Goal: Answer question/provide support: Share knowledge or assist other users

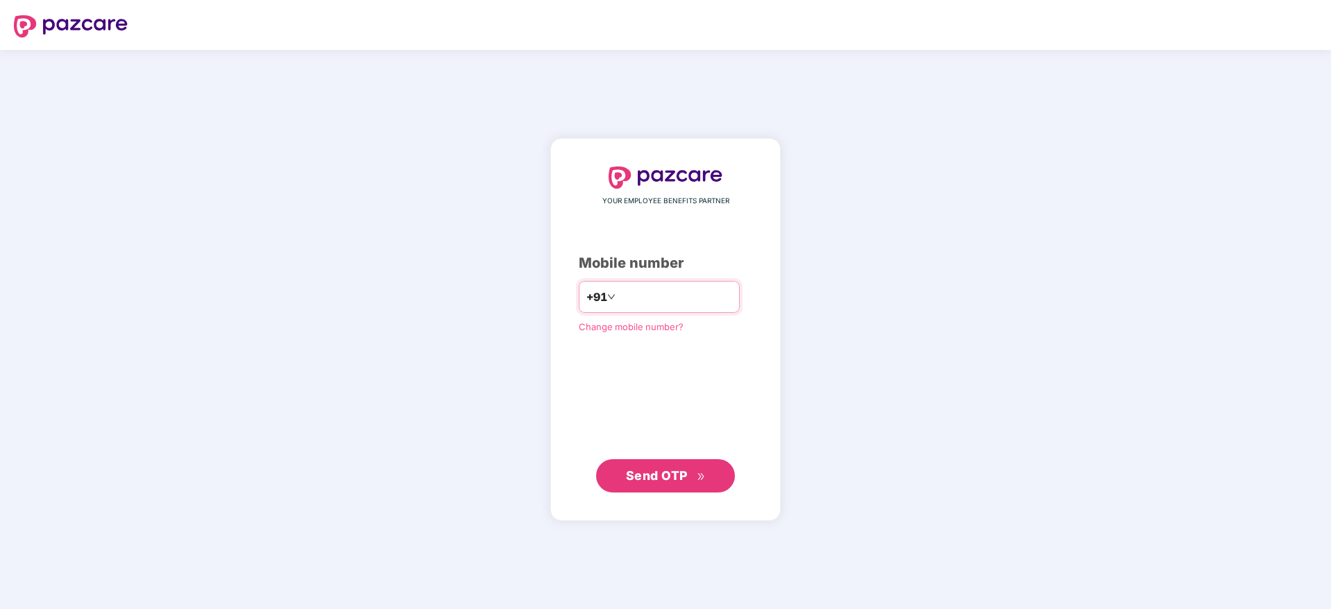
click at [680, 286] on input "number" at bounding box center [675, 297] width 114 height 22
type input "**********"
click at [685, 487] on button "Send OTP" at bounding box center [665, 475] width 139 height 33
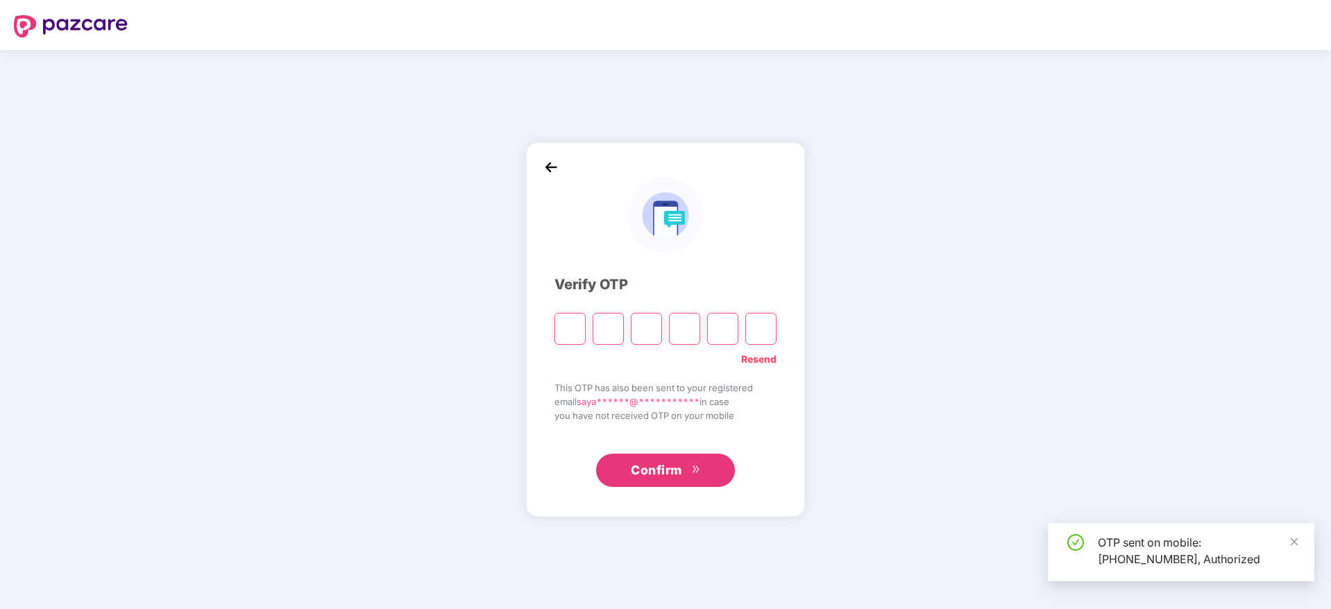
type input "*"
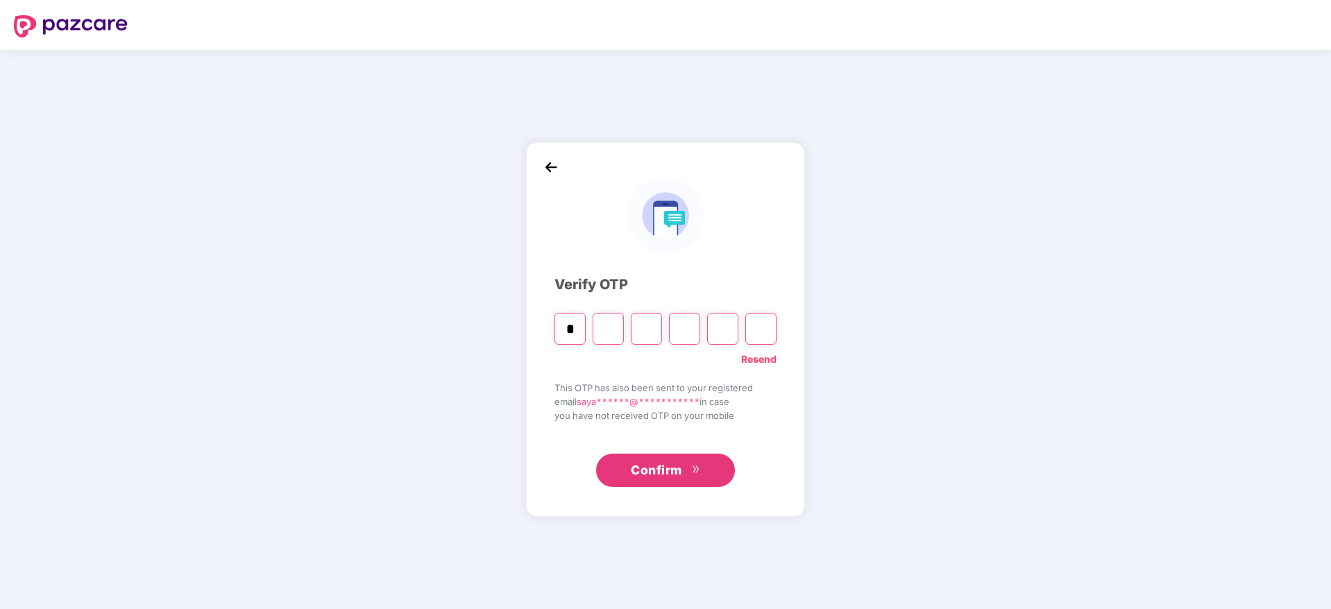
type input "*"
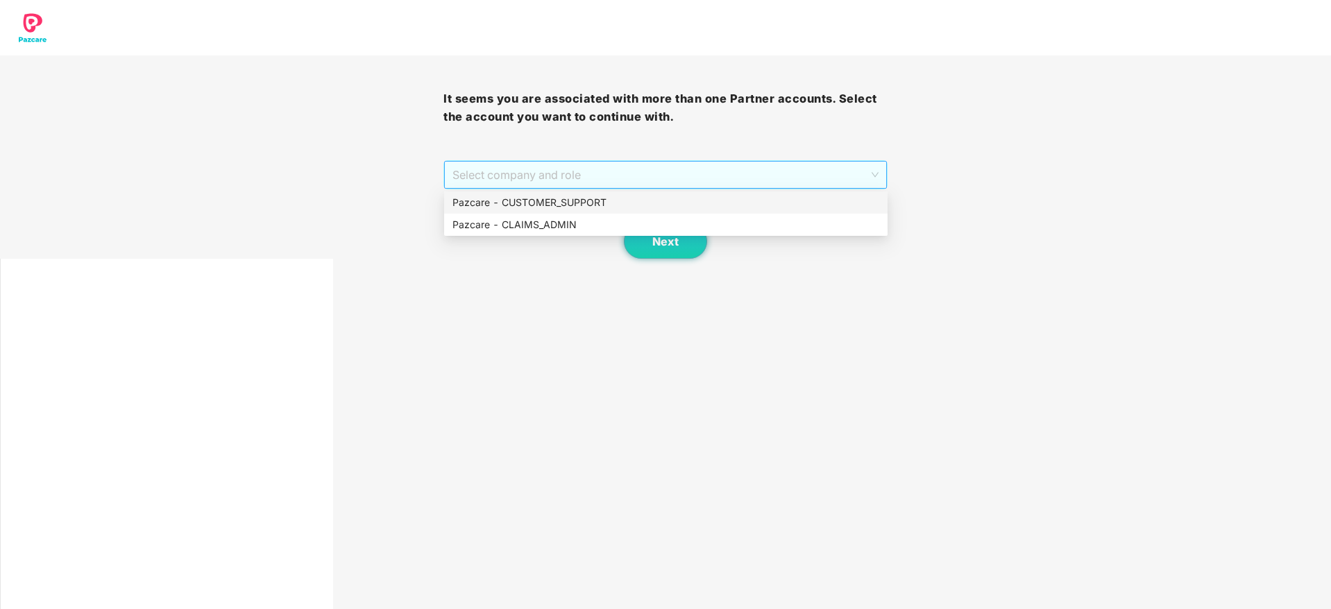
click at [547, 169] on span "Select company and role" at bounding box center [664, 175] width 425 height 26
click at [581, 219] on div "Pazcare - CLAIMS_ADMIN" at bounding box center [665, 224] width 427 height 15
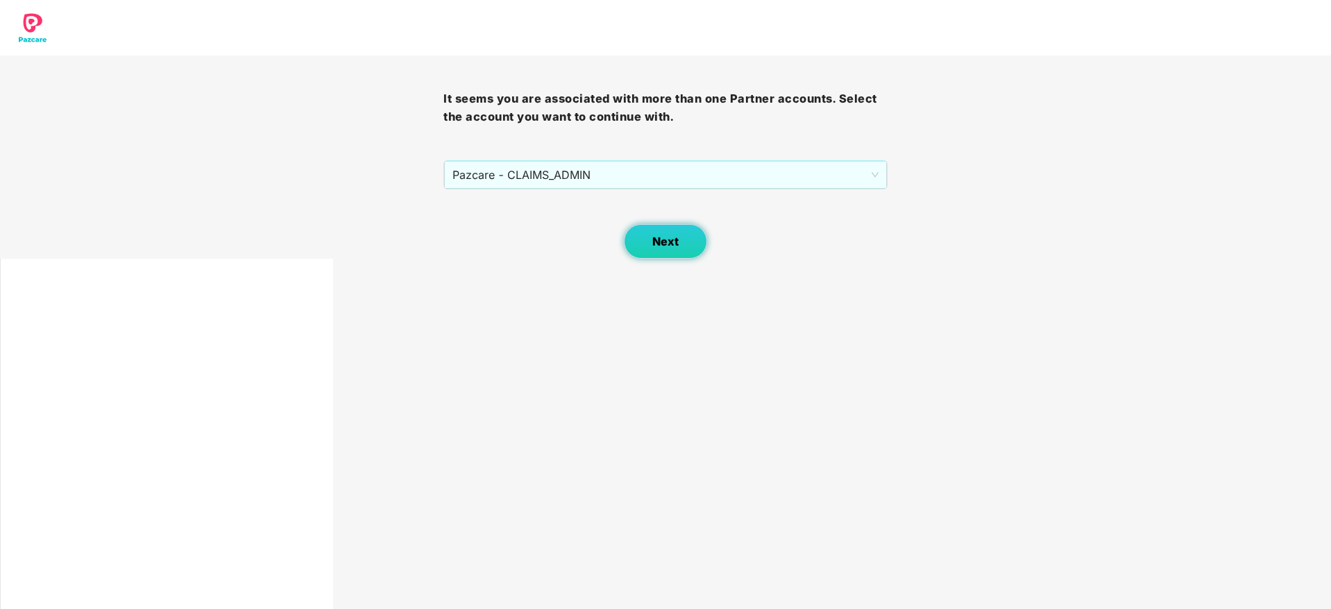
click at [664, 241] on span "Next" at bounding box center [665, 241] width 26 height 13
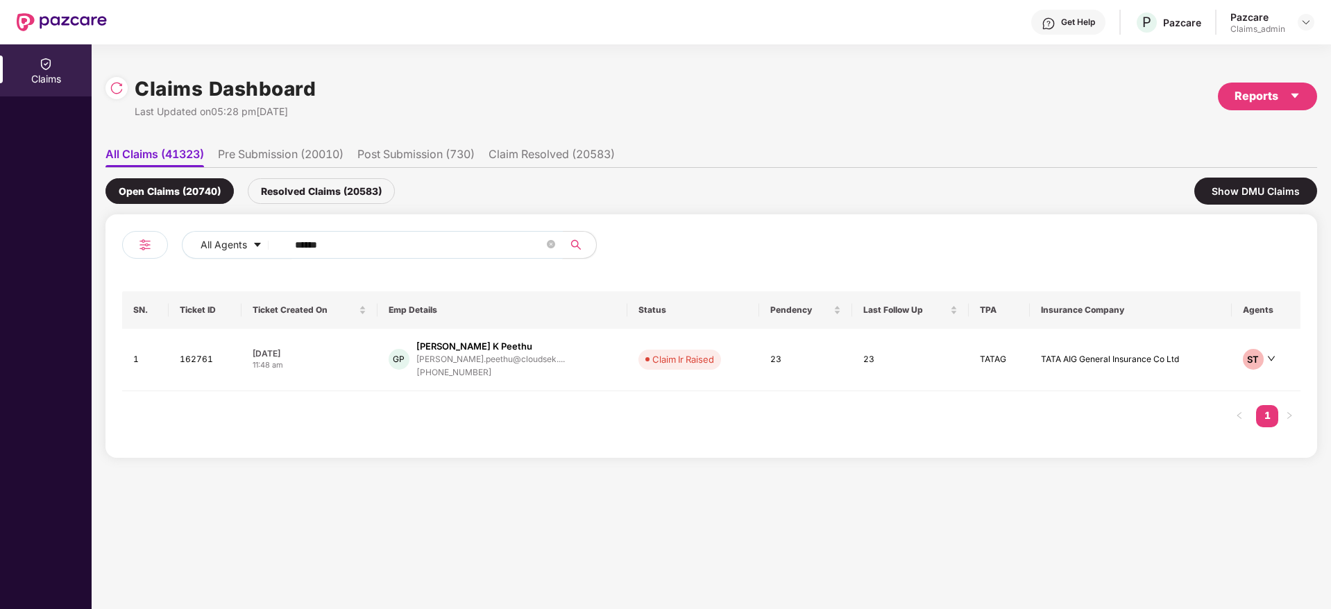
click at [314, 248] on input "******" at bounding box center [419, 245] width 249 height 21
paste input "text"
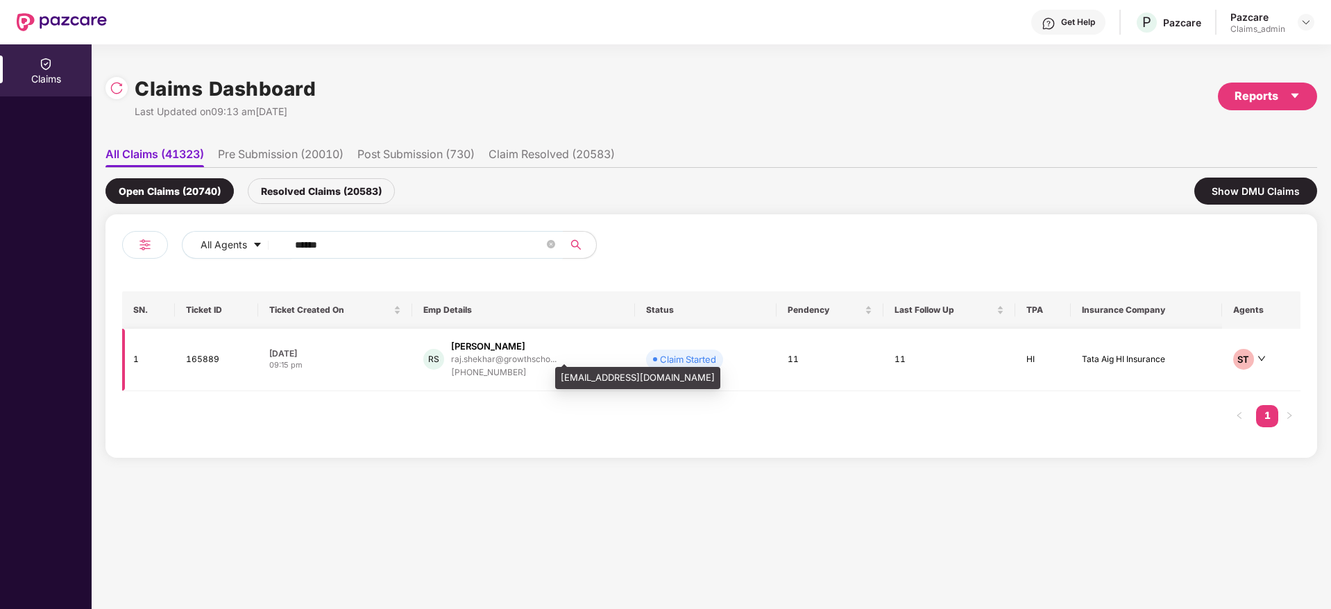
type input "******"
click at [518, 362] on div "raj.shekhar@growthscho..." at bounding box center [503, 359] width 105 height 9
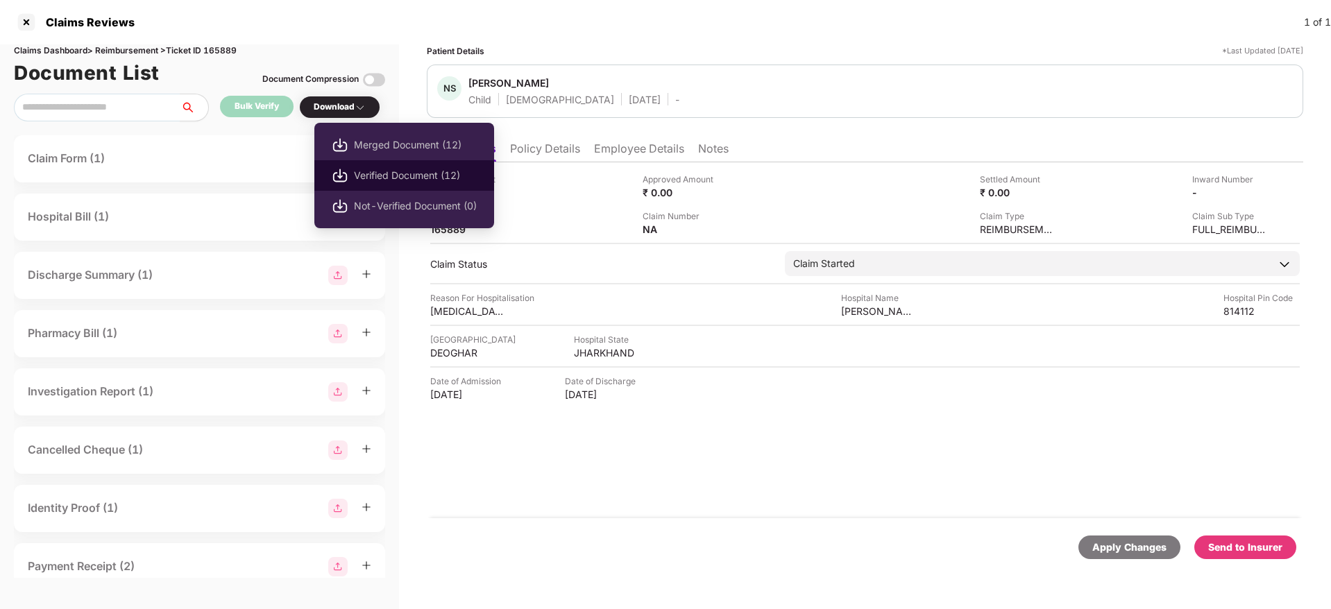
click at [389, 169] on span "Verified Document (12)" at bounding box center [415, 175] width 123 height 15
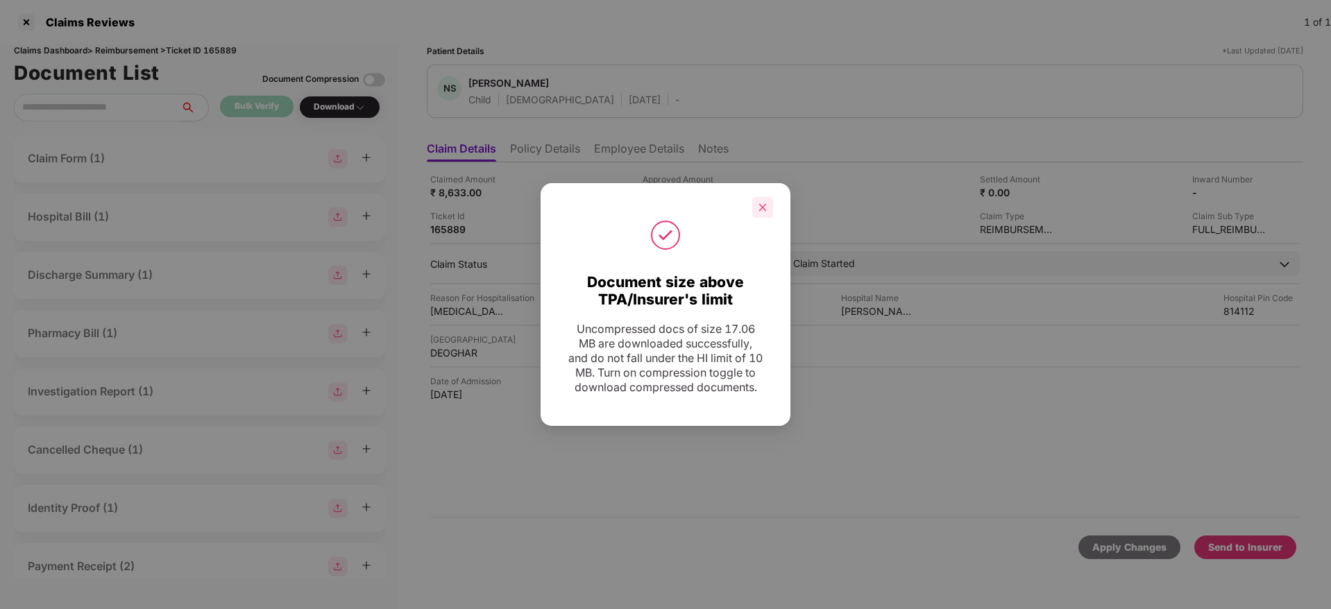
click at [763, 203] on icon "close" at bounding box center [763, 208] width 10 height 10
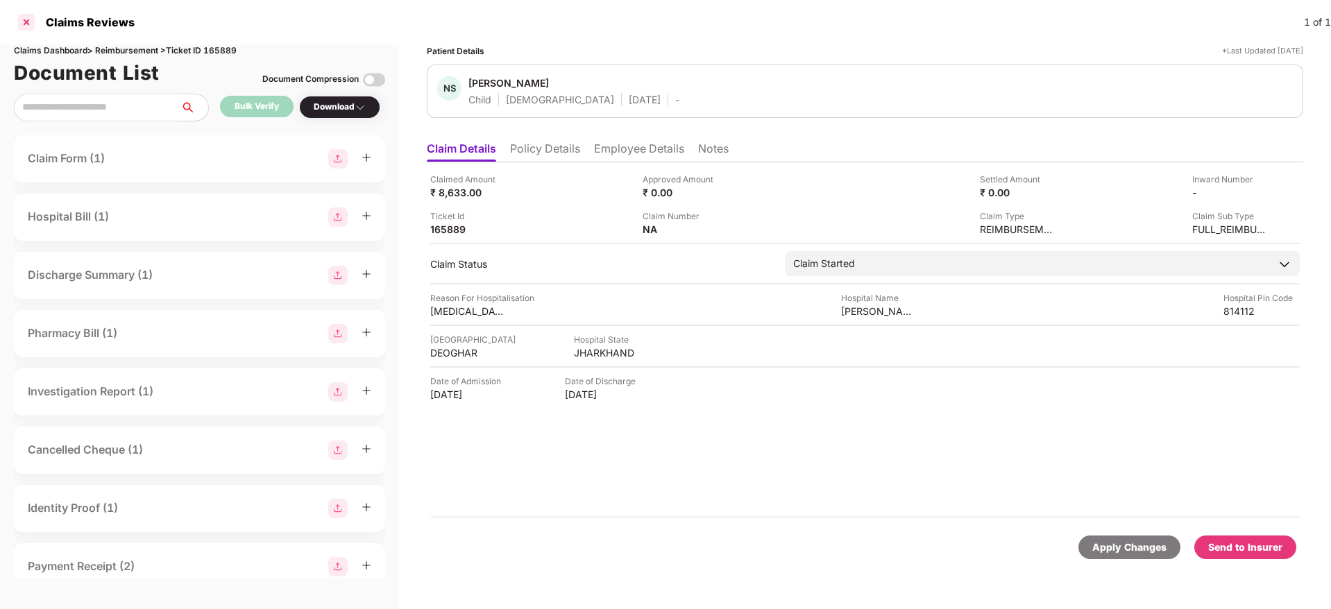
click at [29, 17] on div at bounding box center [26, 22] width 22 height 22
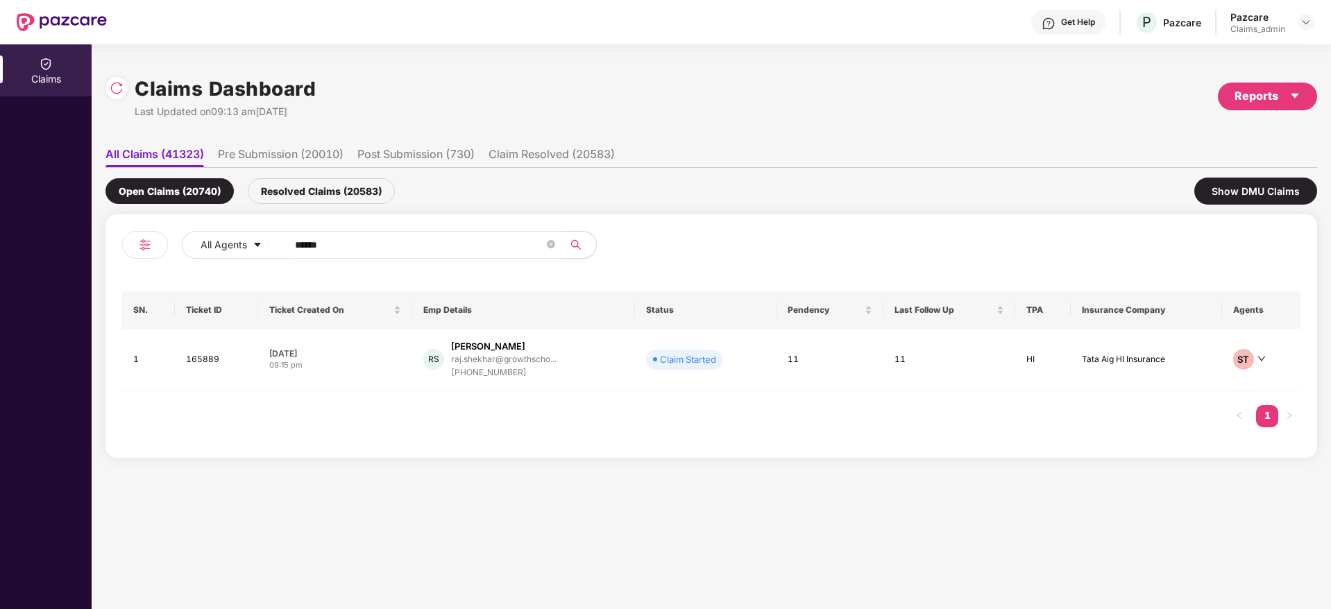
drag, startPoint x: 469, startPoint y: 253, endPoint x: 2, endPoint y: 216, distance: 468.4
click at [2, 216] on div "Claims Claims Dashboard Last Updated on 09:13 am, 27 Aug 2025 Reports All Claim…" at bounding box center [665, 326] width 1331 height 565
paste input "text"
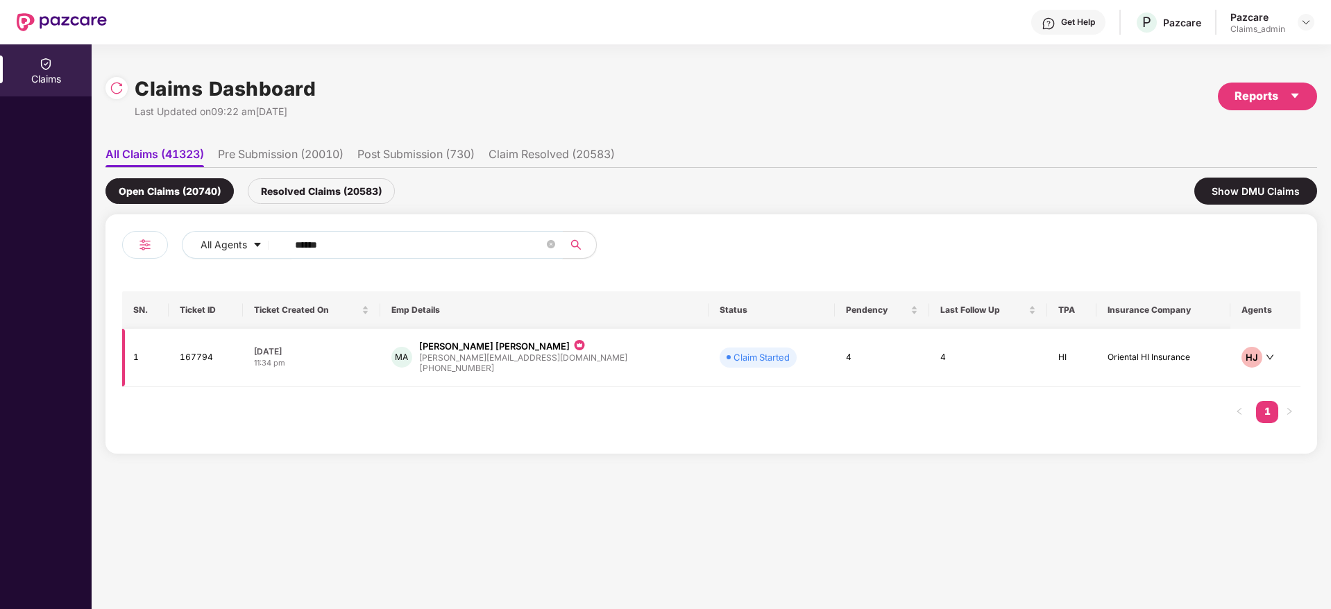
type input "******"
click at [505, 361] on div "aftab@playshifu.com" at bounding box center [523, 357] width 208 height 9
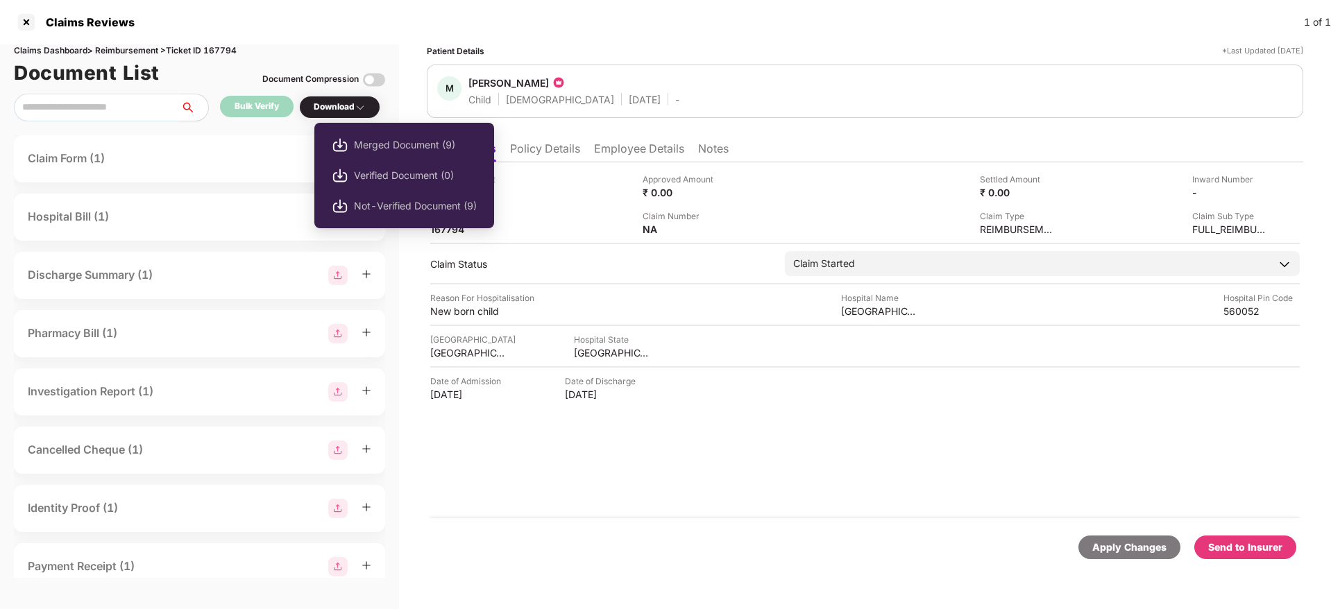
click at [355, 101] on div "Download" at bounding box center [340, 107] width 52 height 13
drag, startPoint x: 371, startPoint y: 171, endPoint x: 380, endPoint y: 146, distance: 26.6
click at [380, 146] on ul "Merged Document (9) Verified Document (0) Not-Verified Document (9)" at bounding box center [404, 175] width 180 height 105
click at [380, 145] on span "Merged Document (9)" at bounding box center [415, 144] width 123 height 15
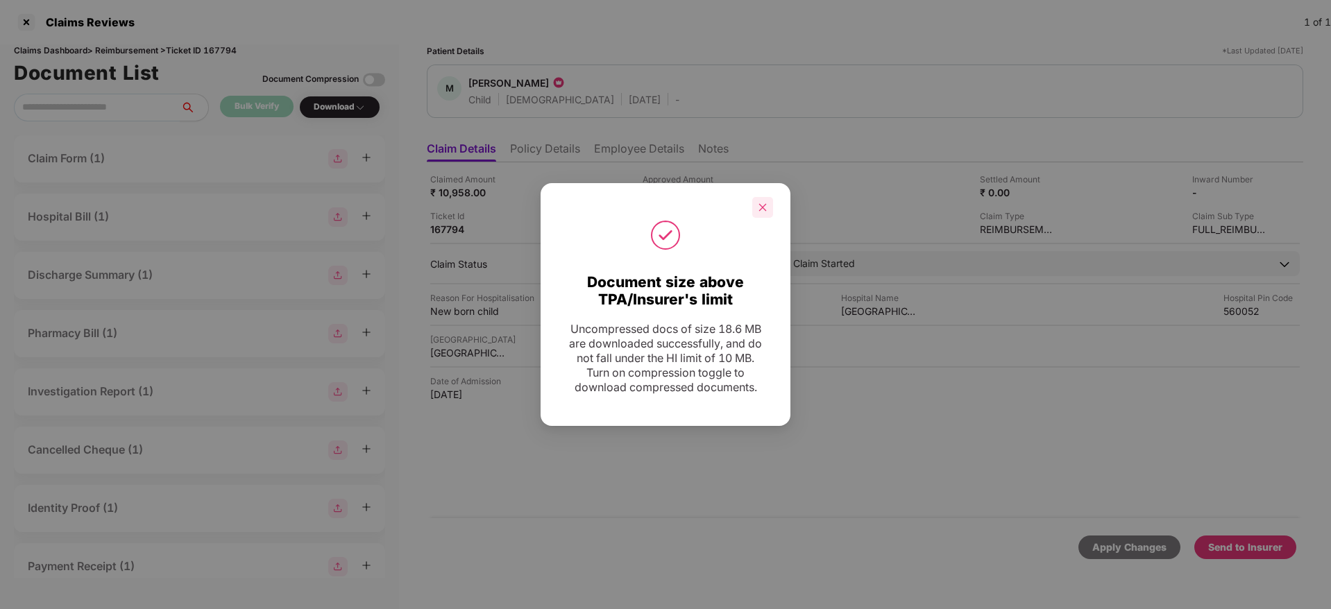
click at [765, 203] on icon "close" at bounding box center [763, 208] width 10 height 10
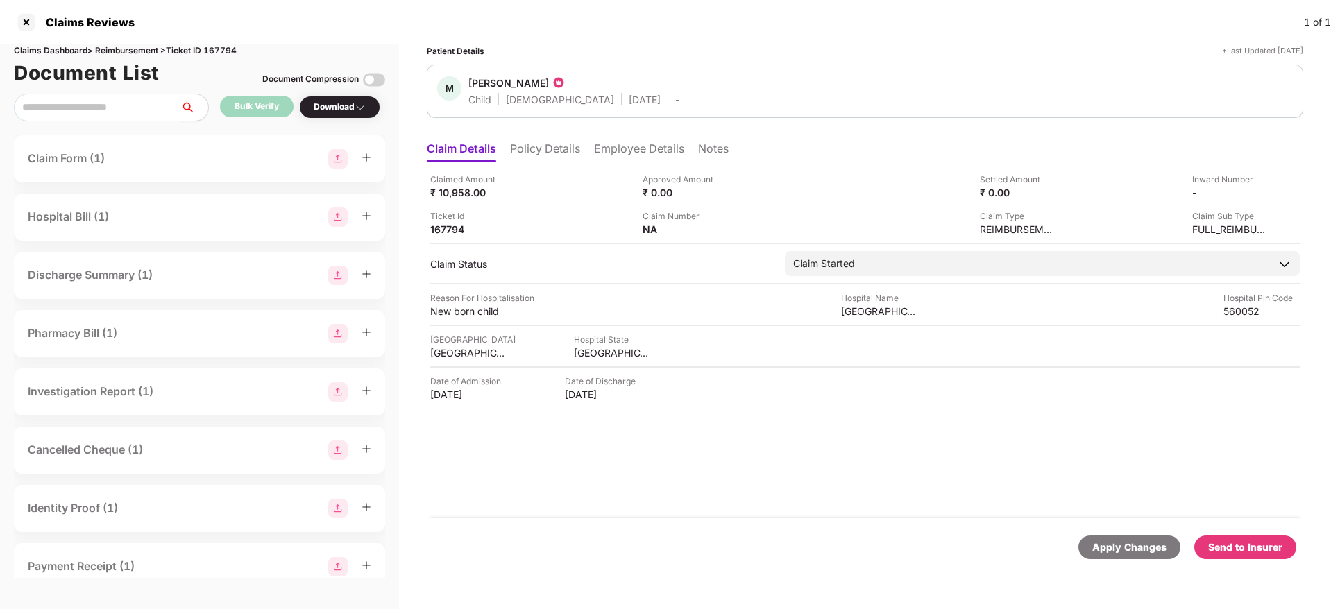
click at [547, 143] on li "Policy Details" at bounding box center [545, 152] width 70 height 20
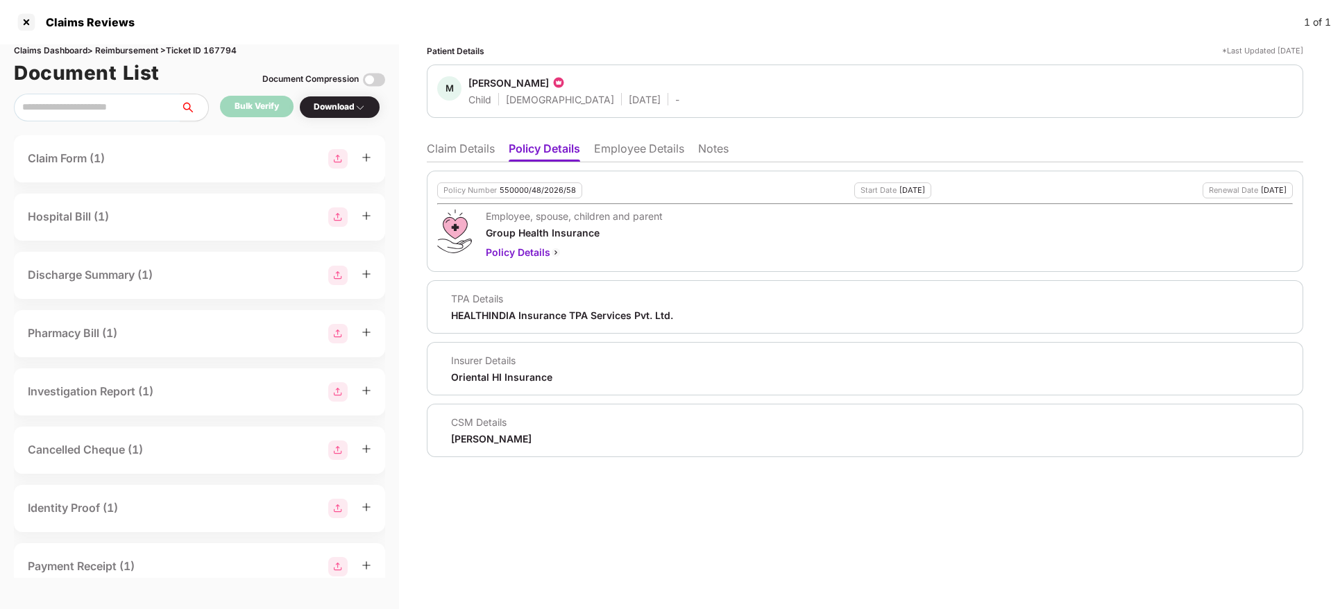
click at [461, 153] on li "Claim Details" at bounding box center [461, 152] width 68 height 20
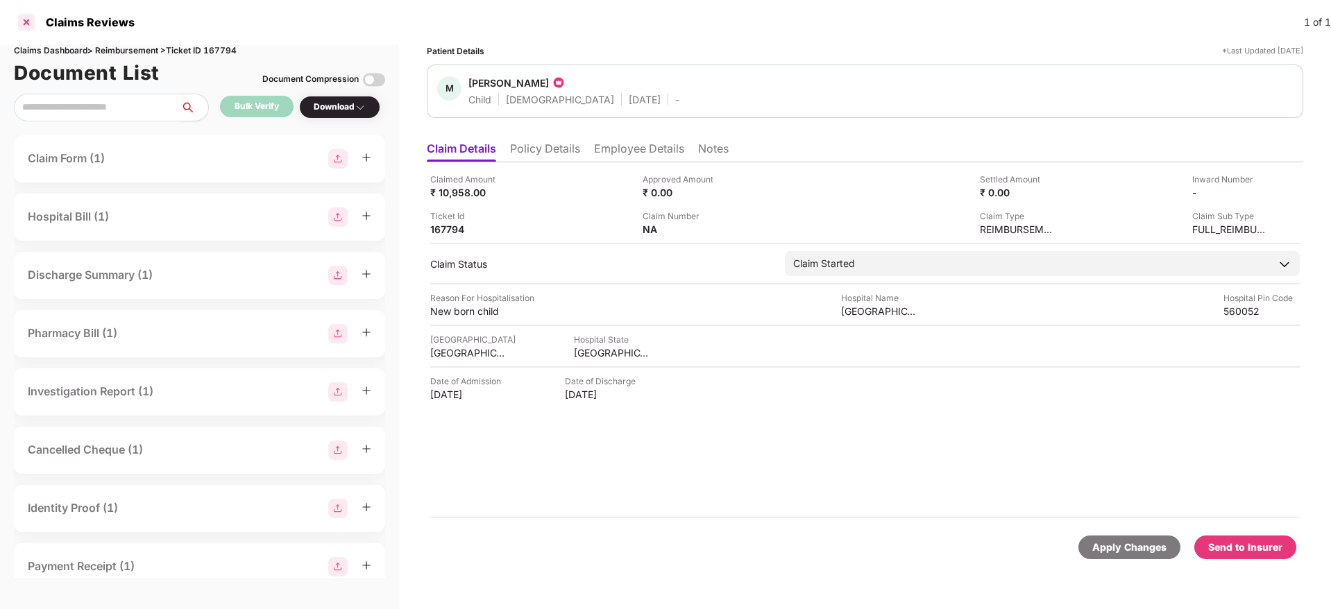
click at [24, 17] on div at bounding box center [26, 22] width 22 height 22
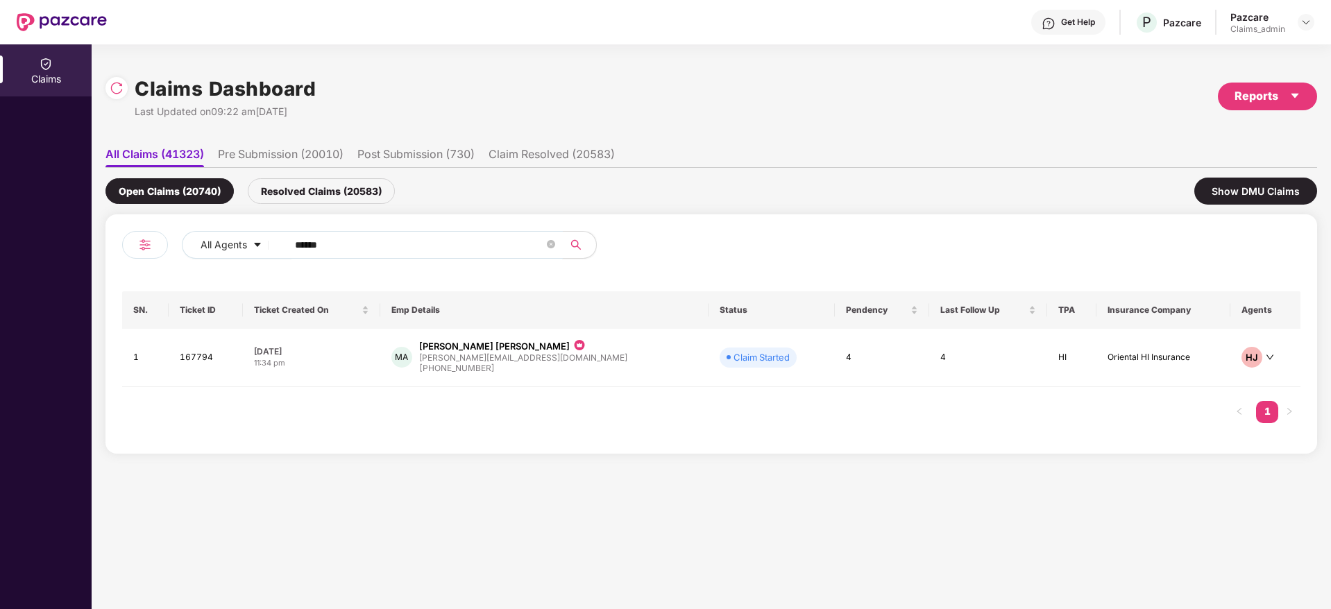
drag, startPoint x: 405, startPoint y: 243, endPoint x: 155, endPoint y: 240, distance: 250.5
click at [121, 243] on div "All Agents ****** SN. Ticket ID Ticket Created On Emp Details Status Pendency L…" at bounding box center [711, 333] width 1212 height 239
paste input "text"
type input "******"
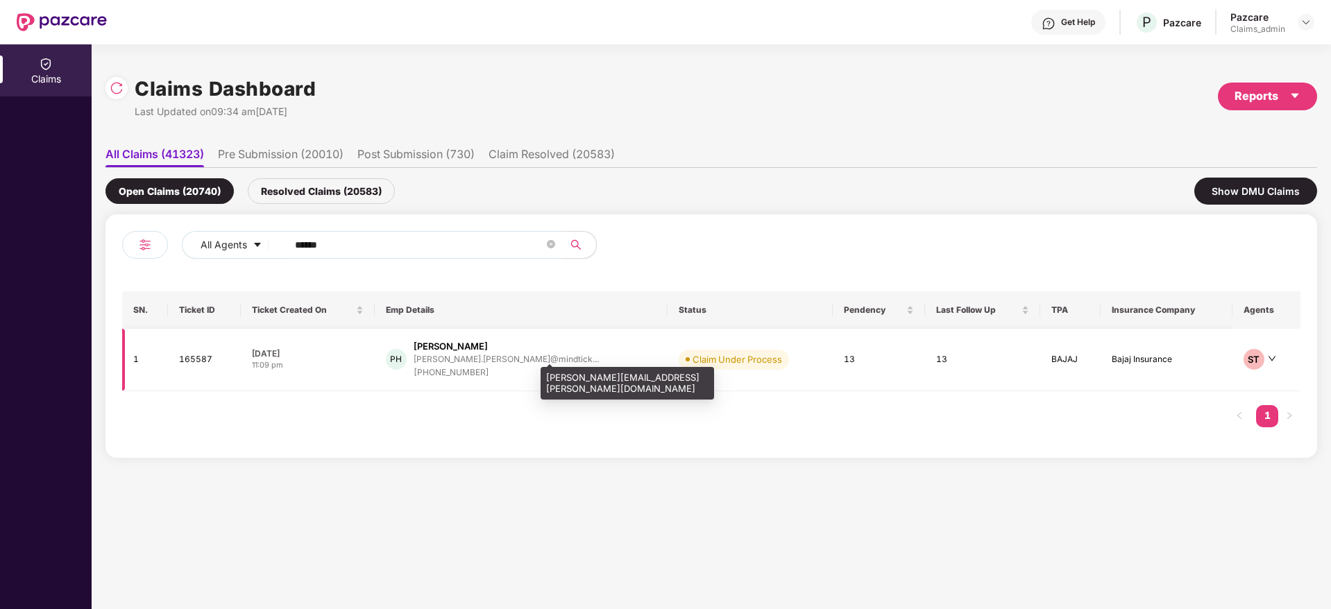
click at [513, 359] on div "pavan.haridas@mindtick..." at bounding box center [506, 359] width 185 height 9
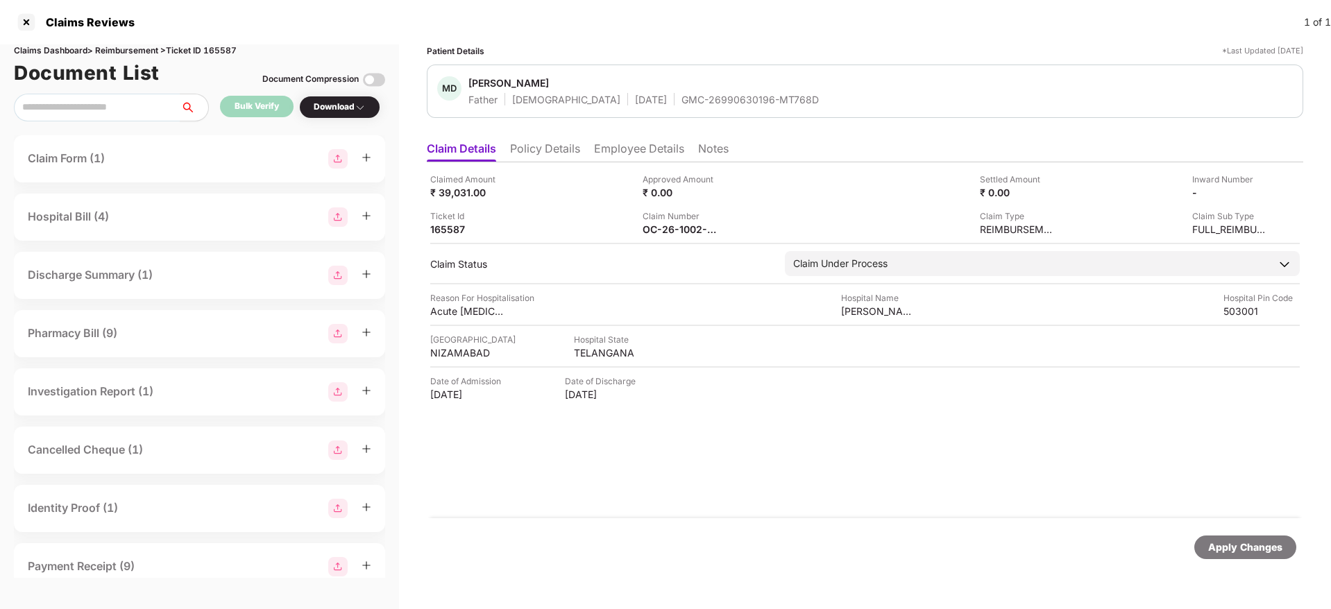
click at [559, 148] on li "Policy Details" at bounding box center [545, 152] width 70 height 20
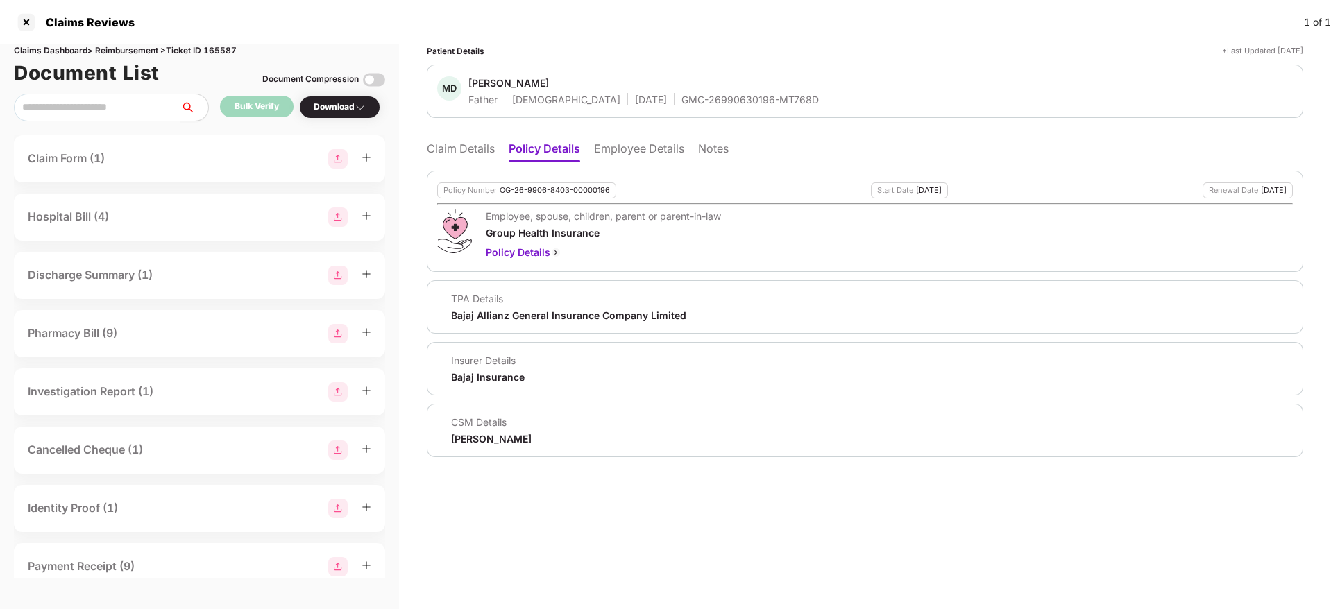
click at [464, 148] on li "Claim Details" at bounding box center [461, 152] width 68 height 20
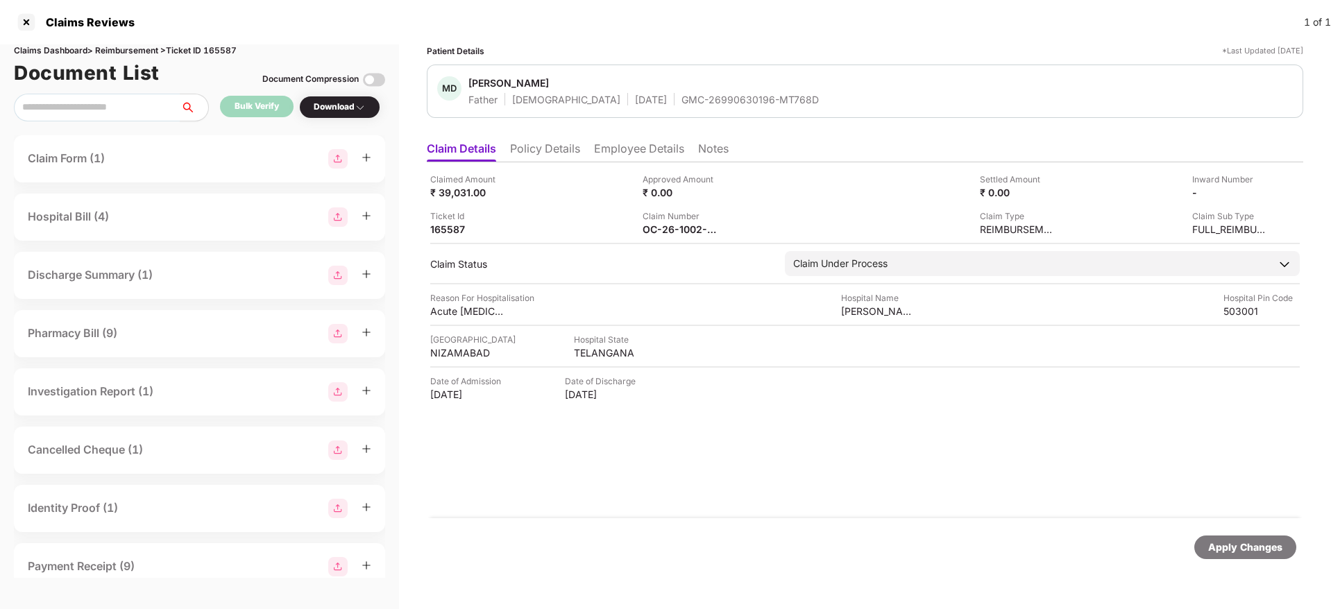
click at [537, 159] on li "Policy Details" at bounding box center [545, 152] width 70 height 20
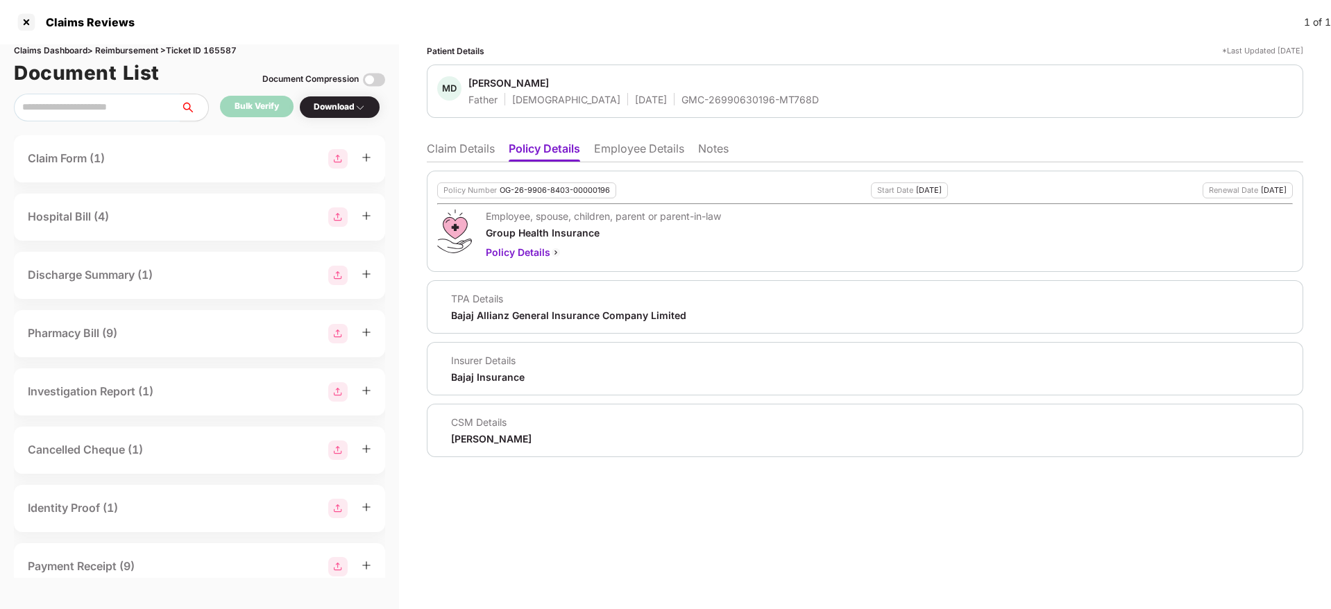
click at [454, 147] on li "Claim Details" at bounding box center [461, 152] width 68 height 20
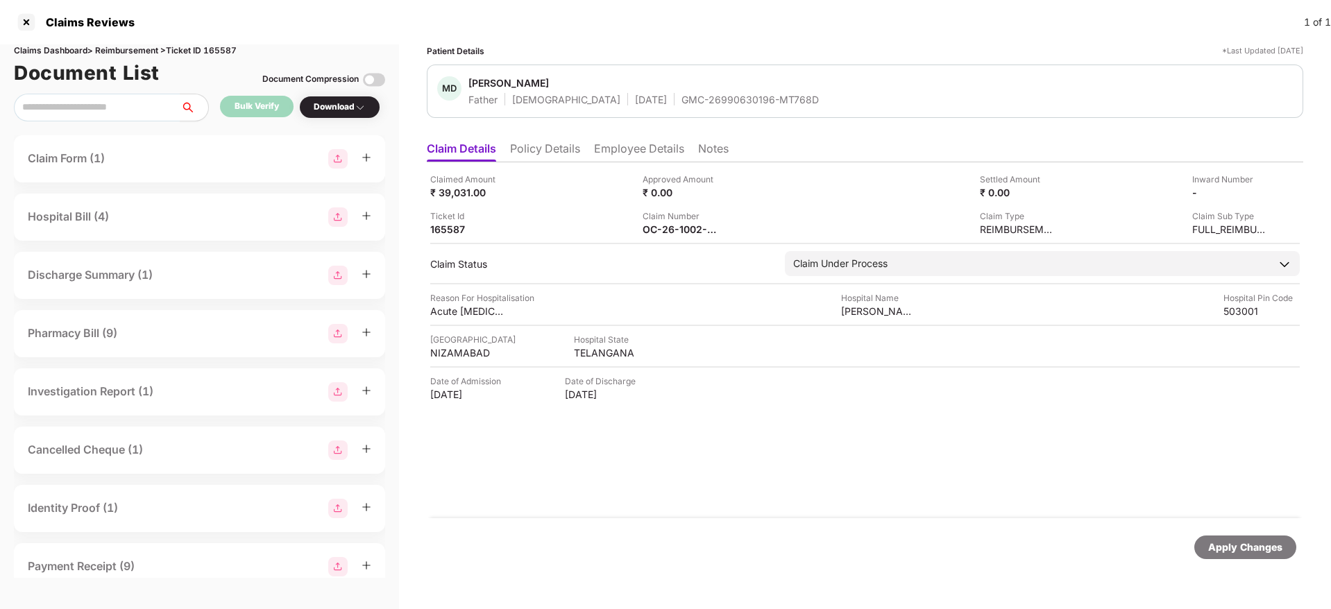
click at [615, 148] on li "Employee Details" at bounding box center [639, 152] width 90 height 20
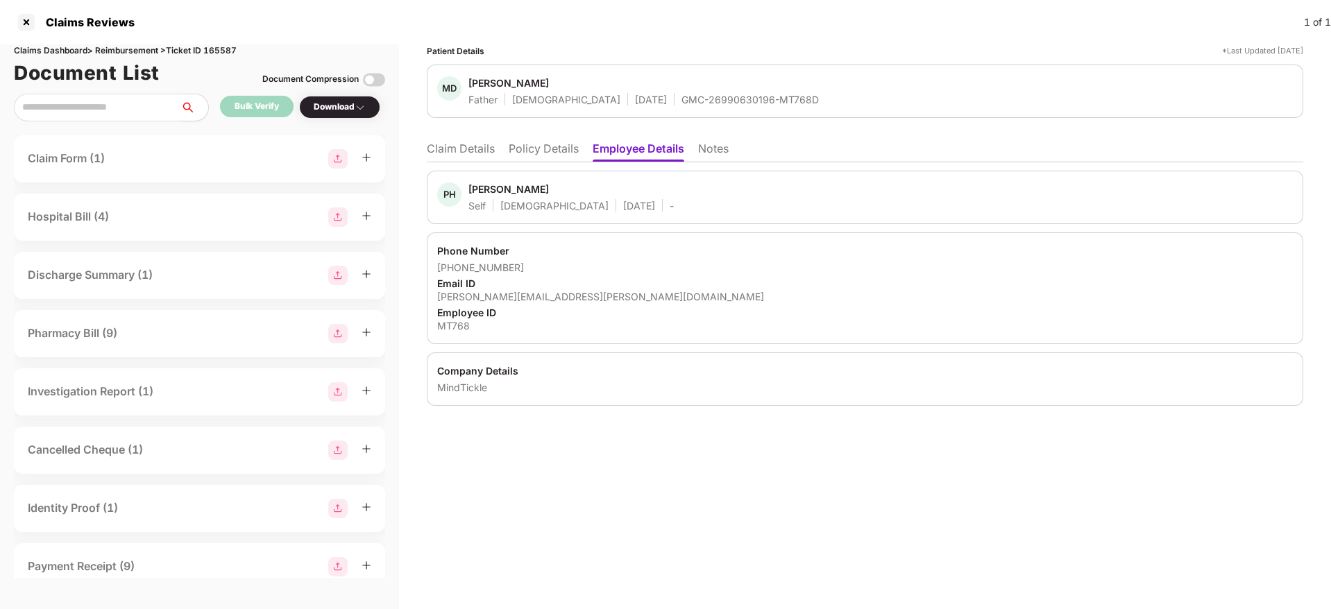
click at [443, 149] on li "Claim Details" at bounding box center [461, 152] width 68 height 20
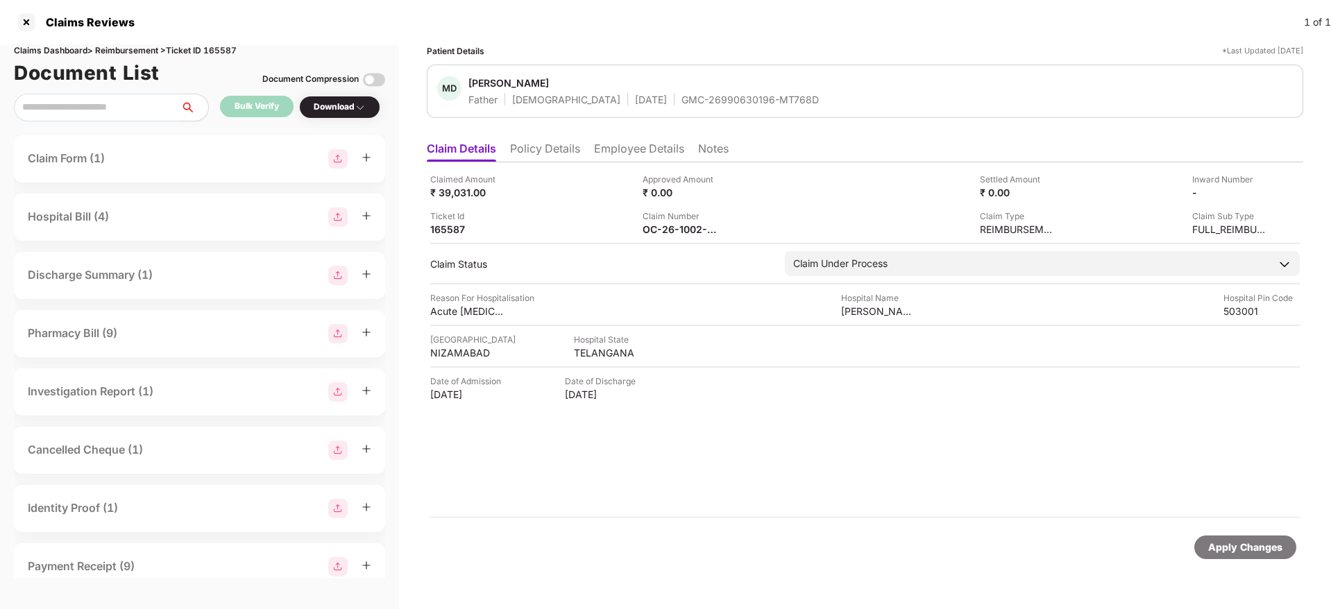
click at [674, 290] on div "Claimed Amount ₹ 39,031.00 Approved Amount ₹ 0.00 Settled Amount ₹ 0.00 Inward …" at bounding box center [865, 340] width 876 height 356
click at [629, 145] on li "Employee Details" at bounding box center [639, 152] width 90 height 20
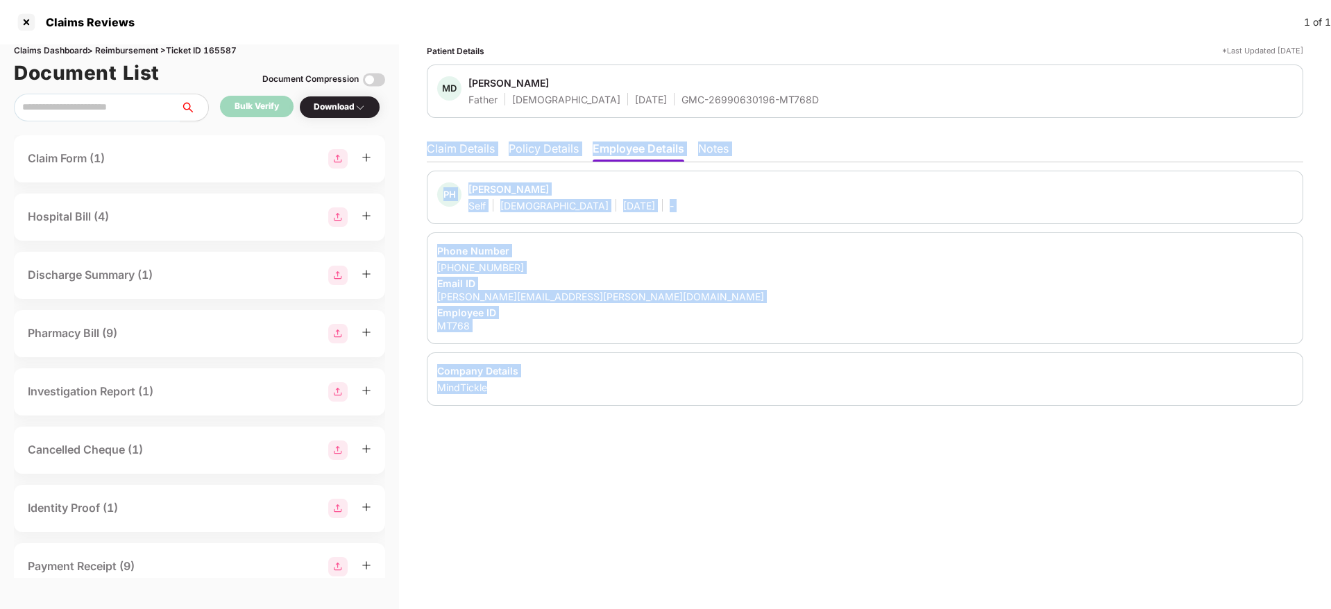
drag, startPoint x: 422, startPoint y: 137, endPoint x: 583, endPoint y: 386, distance: 296.0
click at [583, 386] on div "Patient Details *Last Updated 14 Aug 2025 MD Mohan Das Father Male 25 Mar 1957 …" at bounding box center [865, 326] width 932 height 565
click at [587, 385] on div "MindTickle" at bounding box center [865, 387] width 856 height 13
click at [555, 457] on div "Patient Details *Last Updated 14 Aug 2025 MD Mohan Das Father Male 25 Mar 1957 …" at bounding box center [865, 326] width 932 height 565
click at [429, 191] on div "PH Pavan Haridas Self Male 22 May 1985 -" at bounding box center [865, 197] width 876 height 53
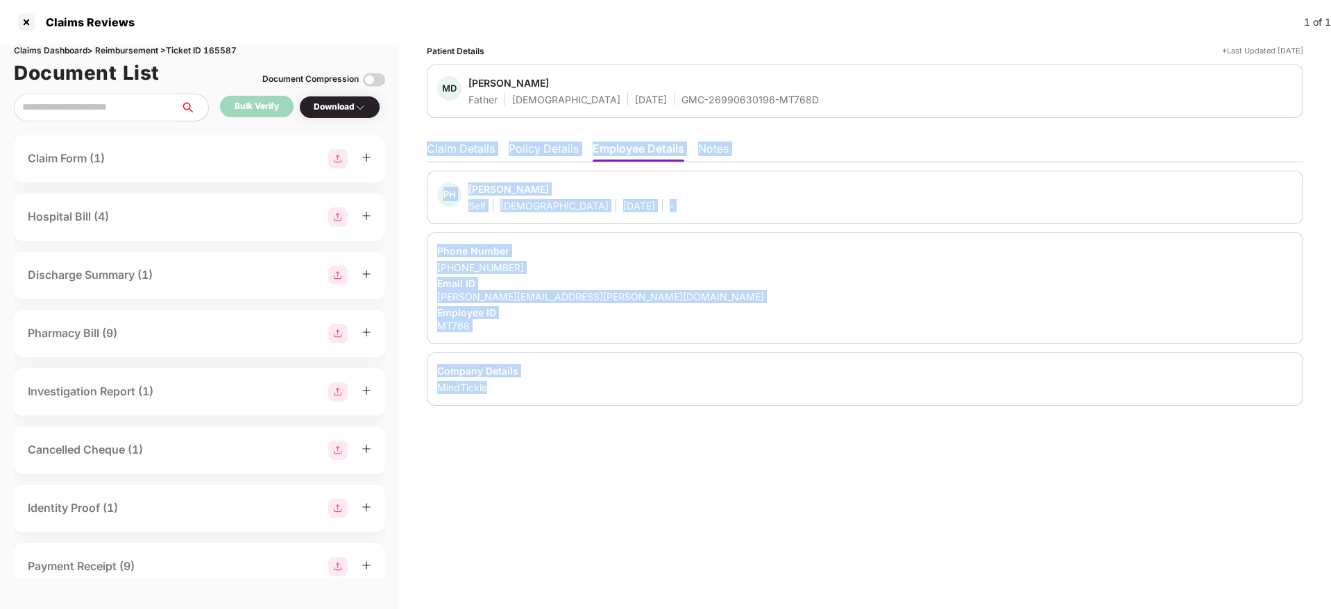
click at [433, 176] on div "PH Pavan Haridas Self Male 22 May 1985 -" at bounding box center [865, 197] width 876 height 53
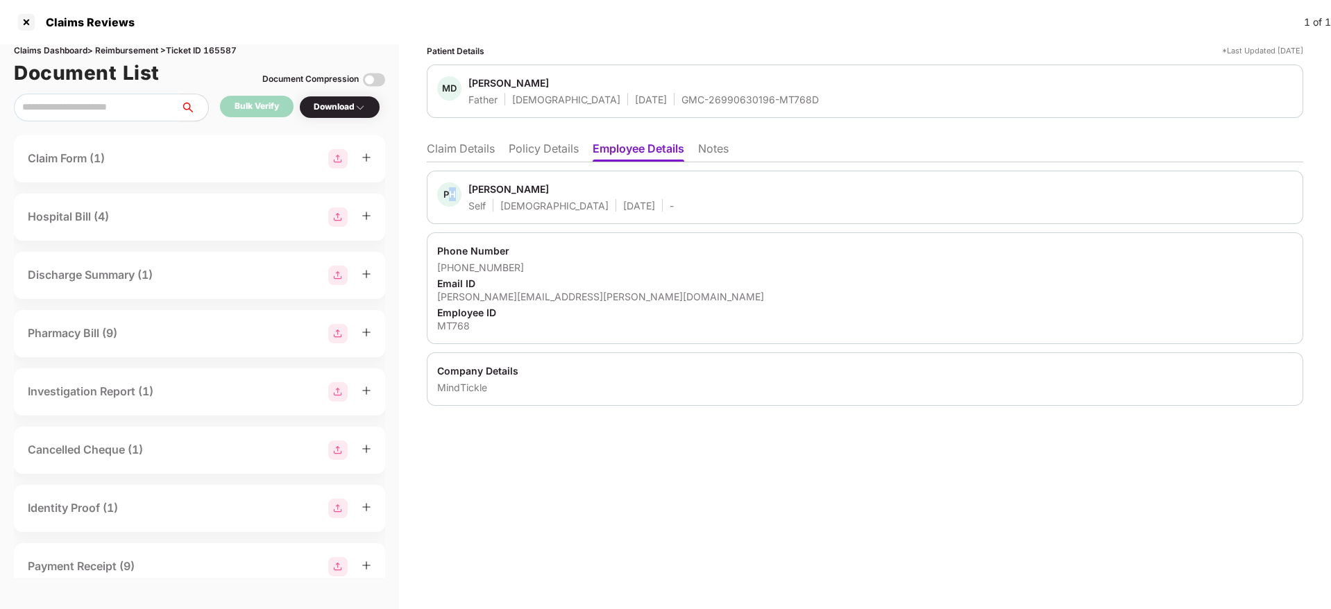
drag, startPoint x: 452, startPoint y: 171, endPoint x: 464, endPoint y: 184, distance: 17.7
click at [464, 184] on div "PH Pavan Haridas Self Male 22 May 1985 -" at bounding box center [865, 197] width 876 height 53
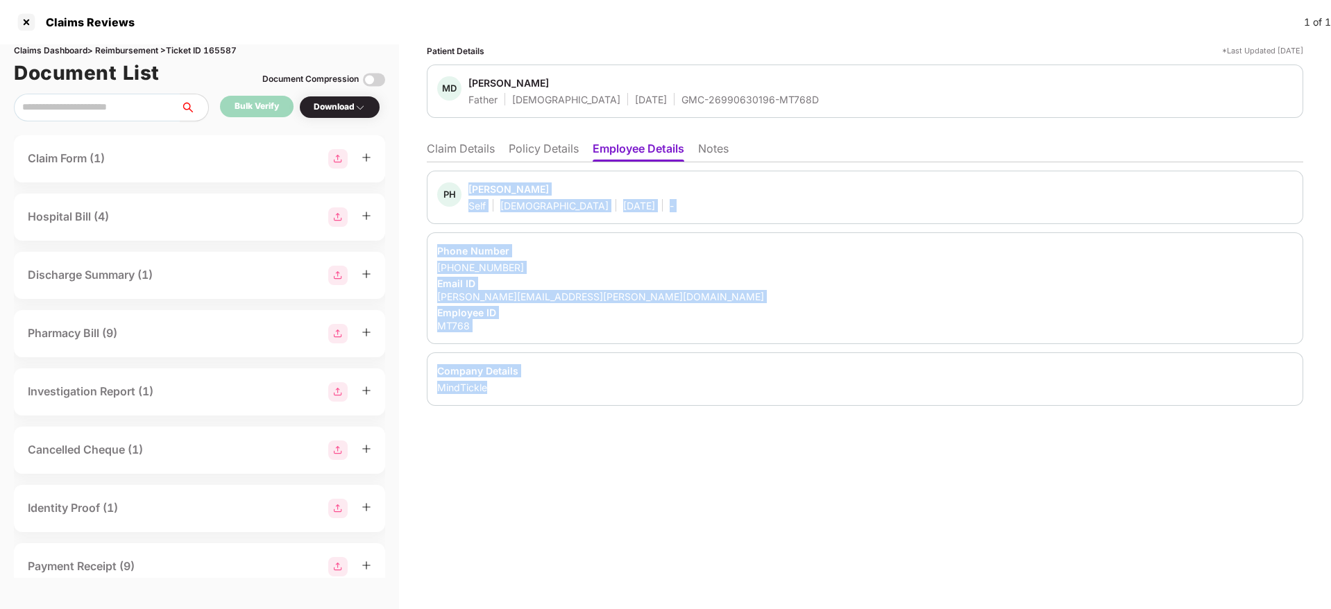
drag, startPoint x: 472, startPoint y: 185, endPoint x: 597, endPoint y: 391, distance: 240.4
click at [597, 391] on div "PH Pavan Haridas Self Male 22 May 1985 - Phone Number +919849172709 Email ID pa…" at bounding box center [865, 288] width 876 height 235
copy div "Pavan Haridas Self Male 22 May 1985 - Phone Number +919849172709 Email ID pavan…"
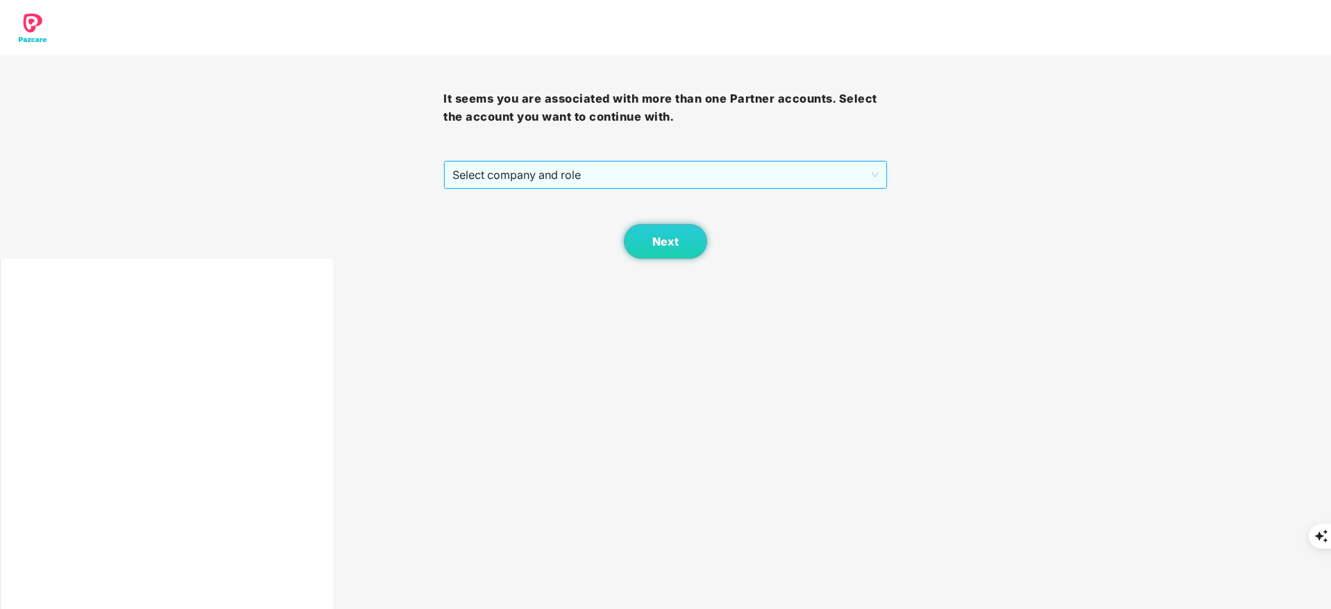
click at [508, 173] on span "Select company and role" at bounding box center [664, 175] width 425 height 26
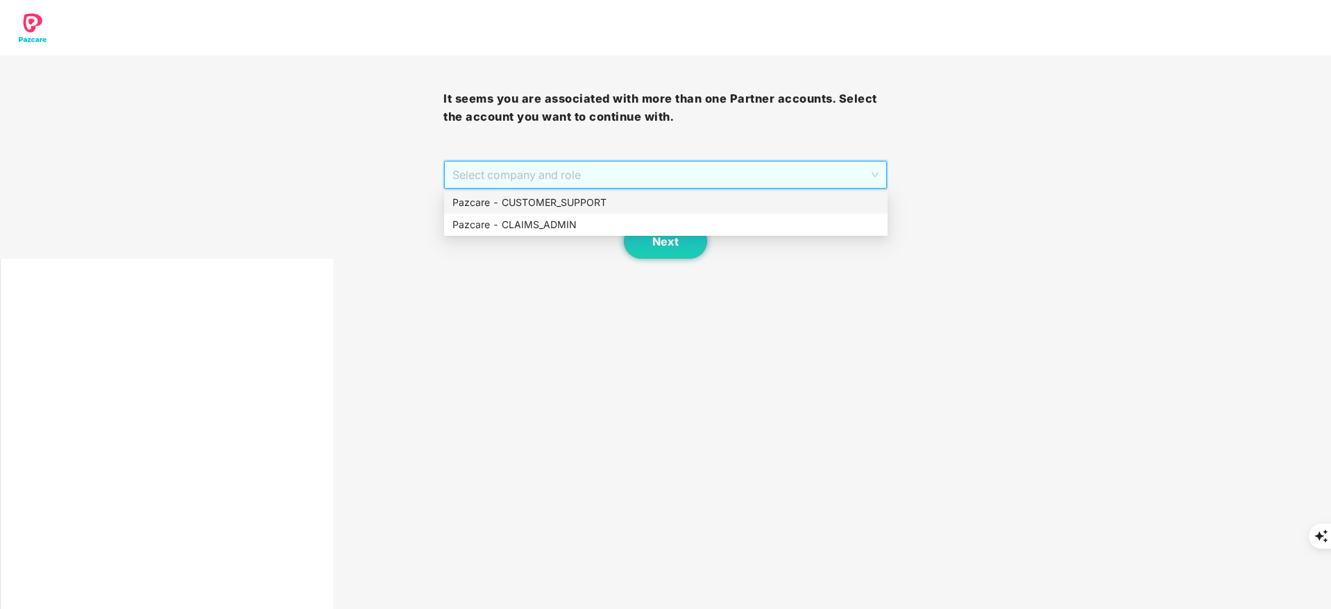
click at [556, 201] on div "Pazcare - CUSTOMER_SUPPORT" at bounding box center [665, 202] width 427 height 15
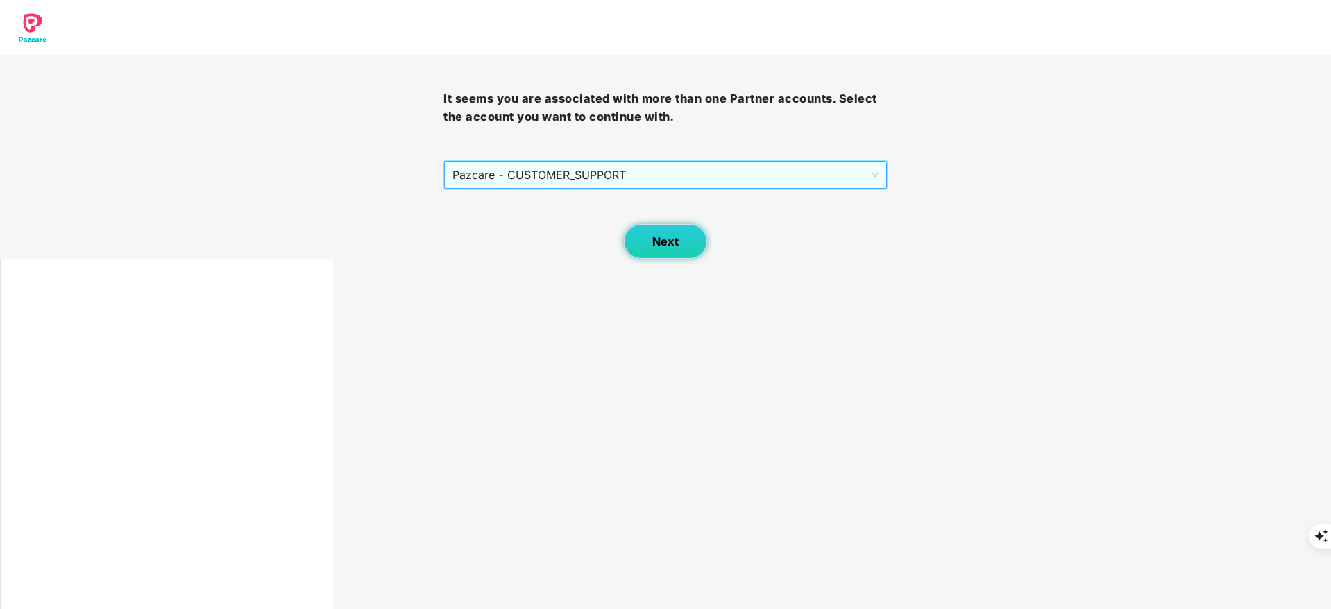
click at [665, 241] on span "Next" at bounding box center [665, 241] width 26 height 13
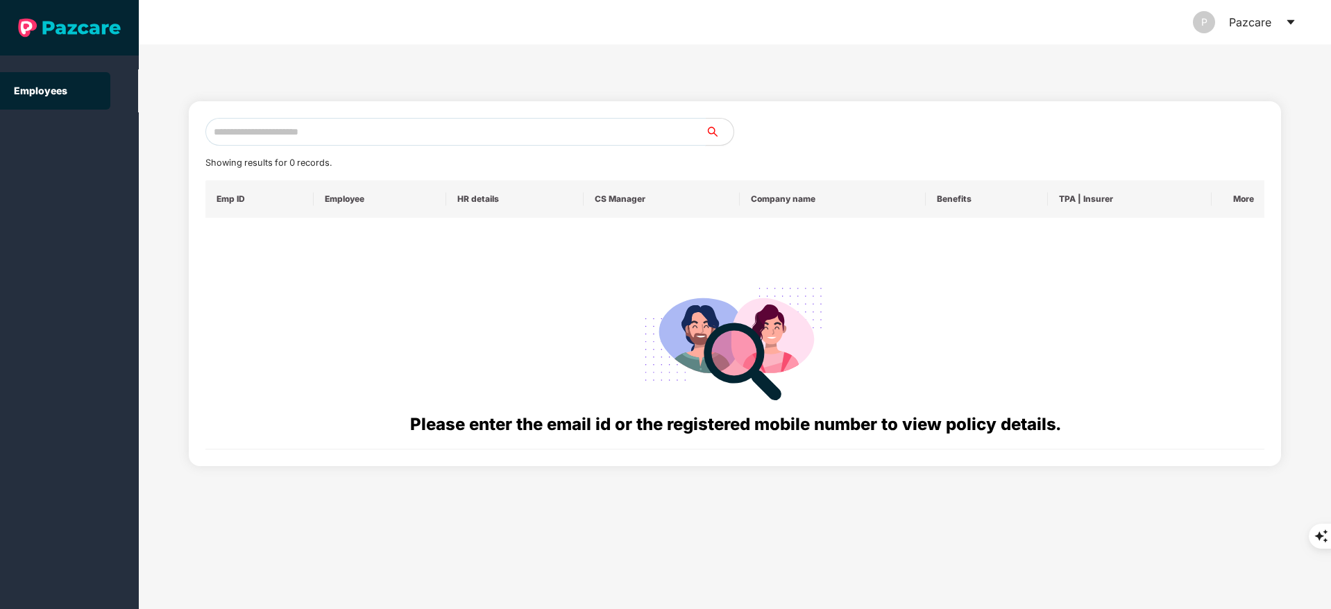
click at [369, 145] on input "text" at bounding box center [455, 132] width 500 height 28
paste input "**********"
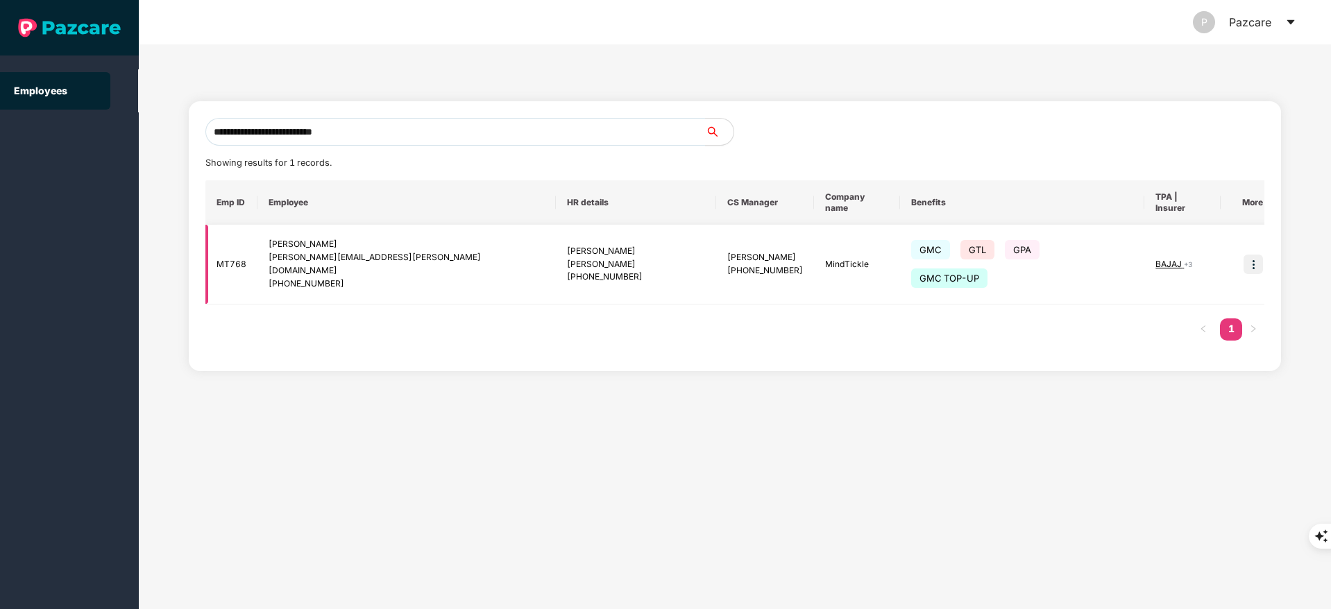
click at [727, 251] on div "[PERSON_NAME]" at bounding box center [765, 257] width 76 height 13
copy div "[PERSON_NAME]"
drag, startPoint x: 368, startPoint y: 143, endPoint x: 355, endPoint y: 142, distance: 13.9
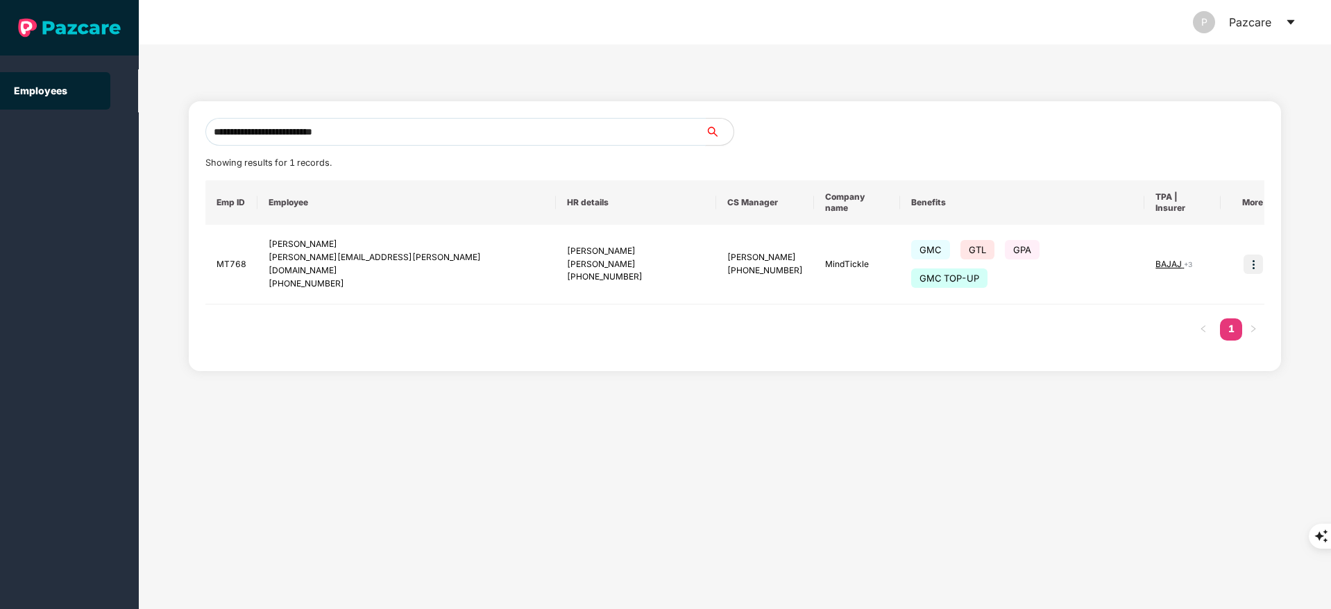
click at [367, 143] on input "**********" at bounding box center [455, 132] width 500 height 28
click at [354, 142] on input "**********" at bounding box center [455, 132] width 500 height 28
click at [352, 141] on input "**********" at bounding box center [455, 132] width 500 height 28
paste input "text"
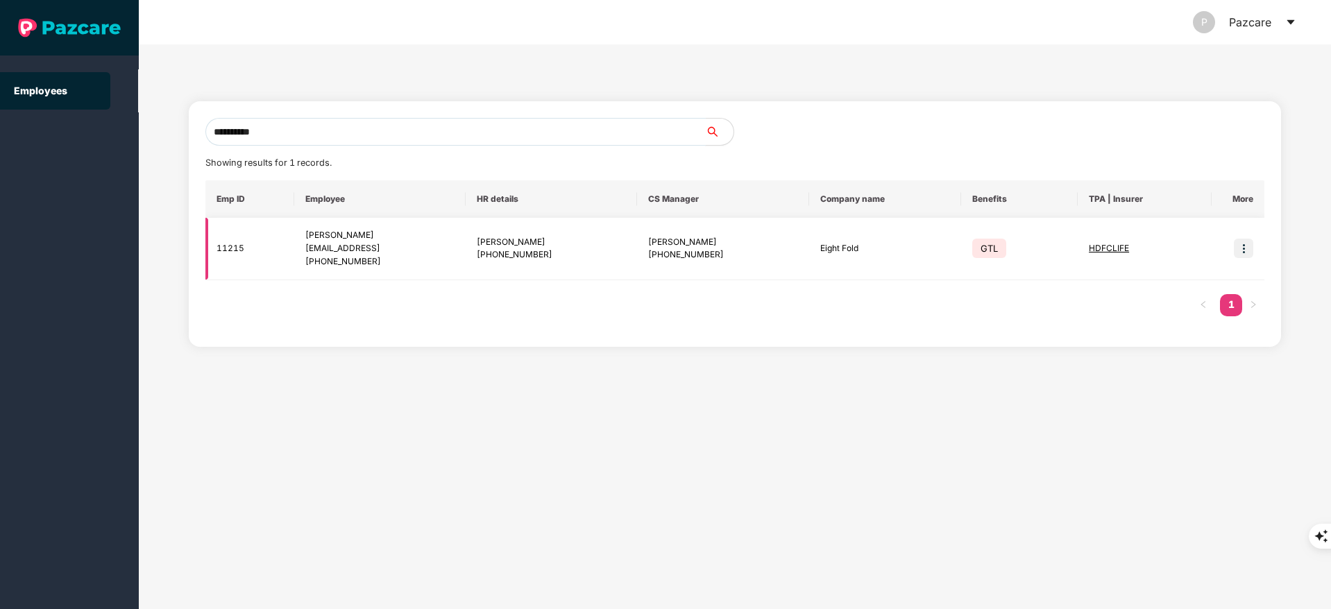
type input "**********"
click at [1243, 249] on img at bounding box center [1243, 248] width 19 height 19
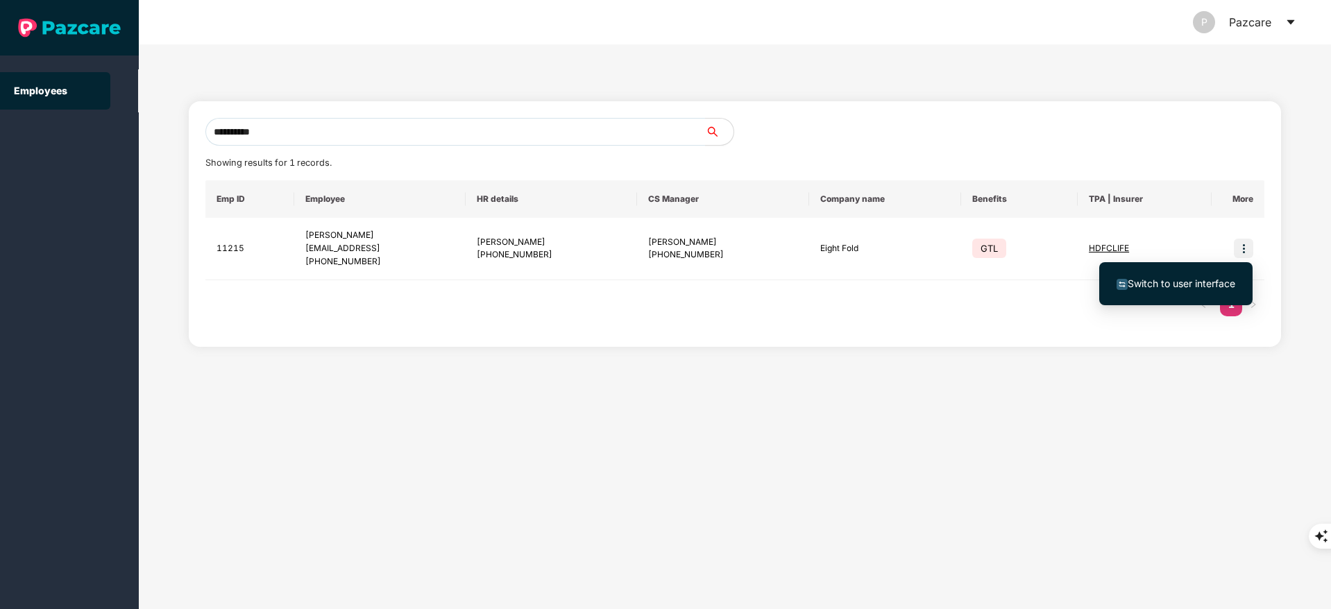
click at [1184, 278] on span "Switch to user interface" at bounding box center [1182, 284] width 108 height 12
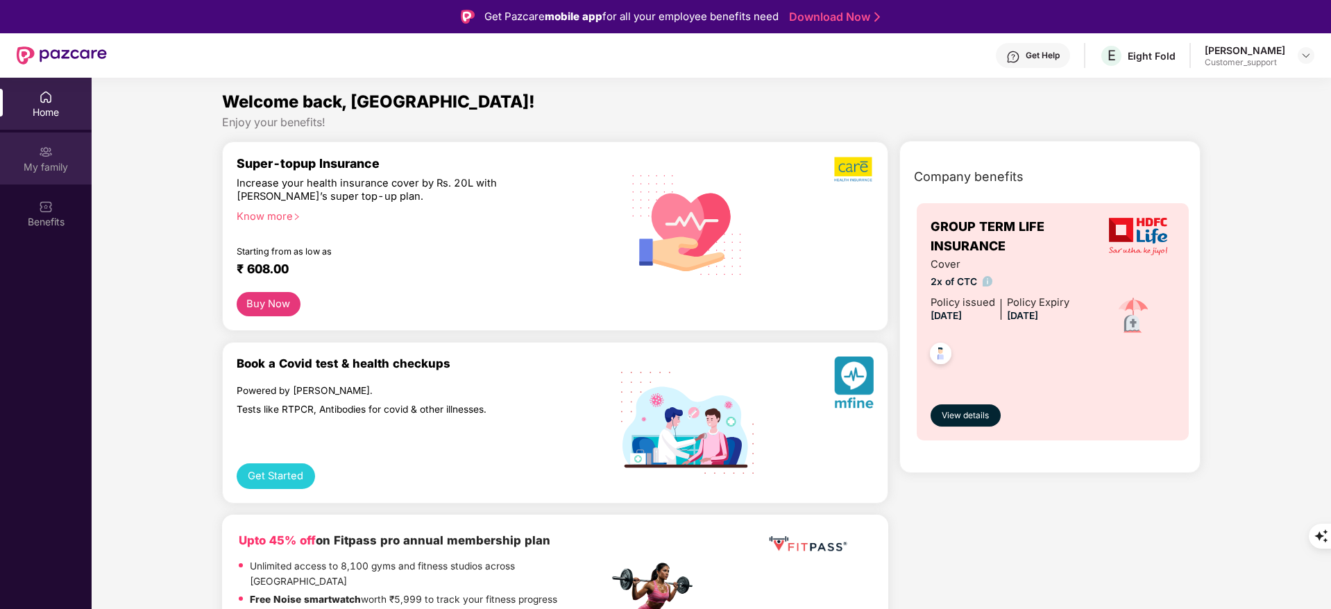
click at [48, 162] on div "My family" at bounding box center [46, 167] width 92 height 14
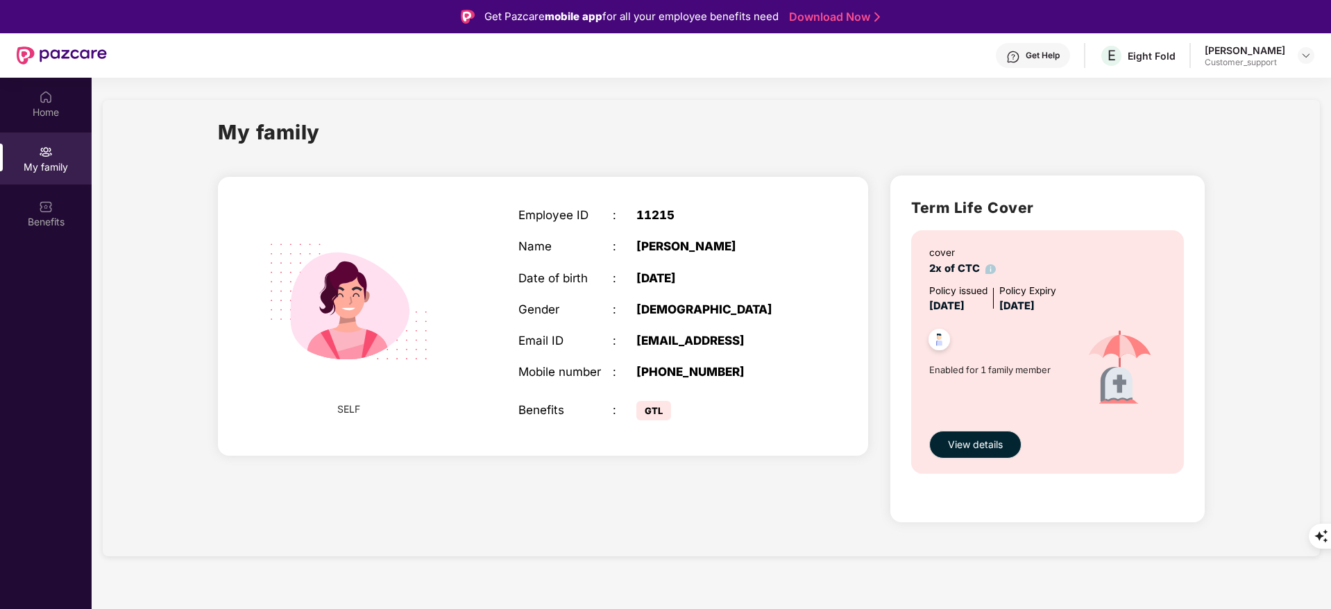
click at [1005, 54] on div "Get Help" at bounding box center [1033, 55] width 74 height 25
click at [743, 121] on div "My family" at bounding box center [711, 141] width 987 height 48
click at [56, 225] on div "Benefits" at bounding box center [46, 222] width 92 height 14
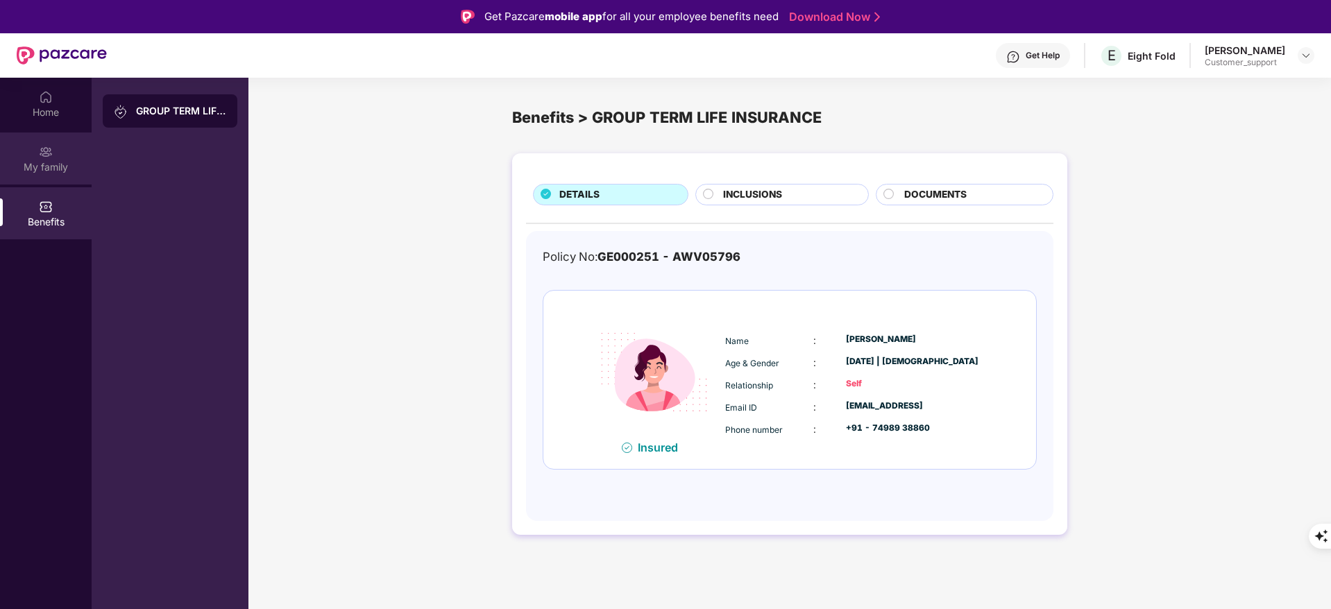
click at [64, 144] on div "My family" at bounding box center [46, 159] width 92 height 52
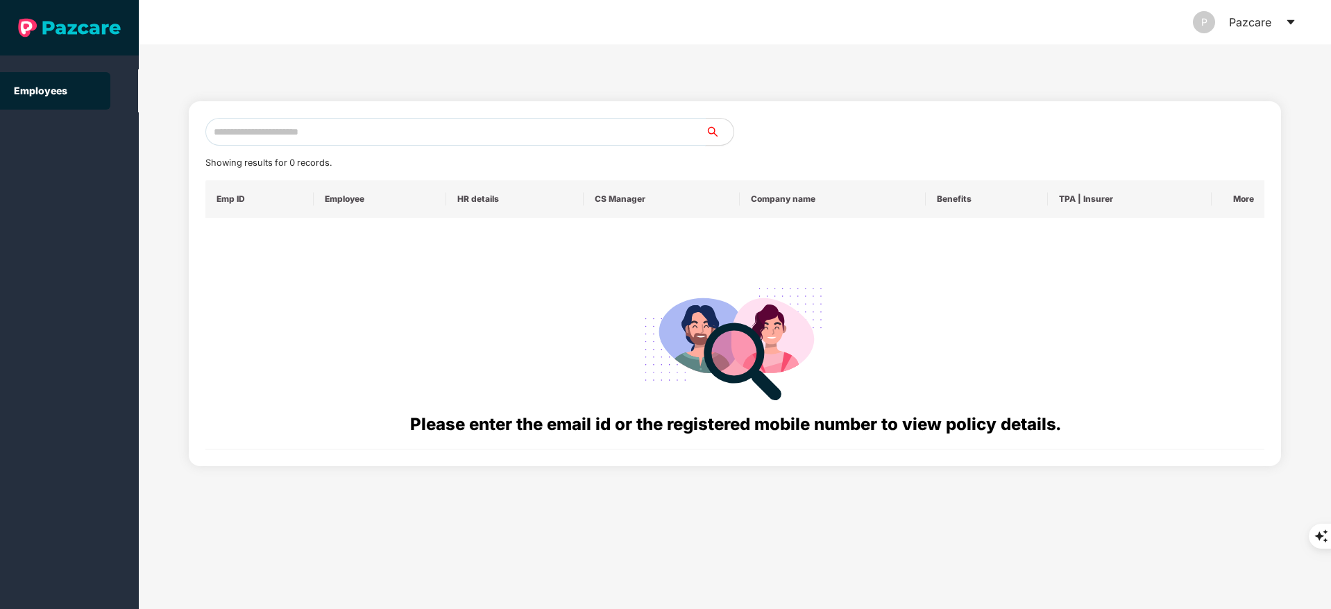
click at [271, 119] on input "text" at bounding box center [455, 132] width 500 height 28
paste input "**********"
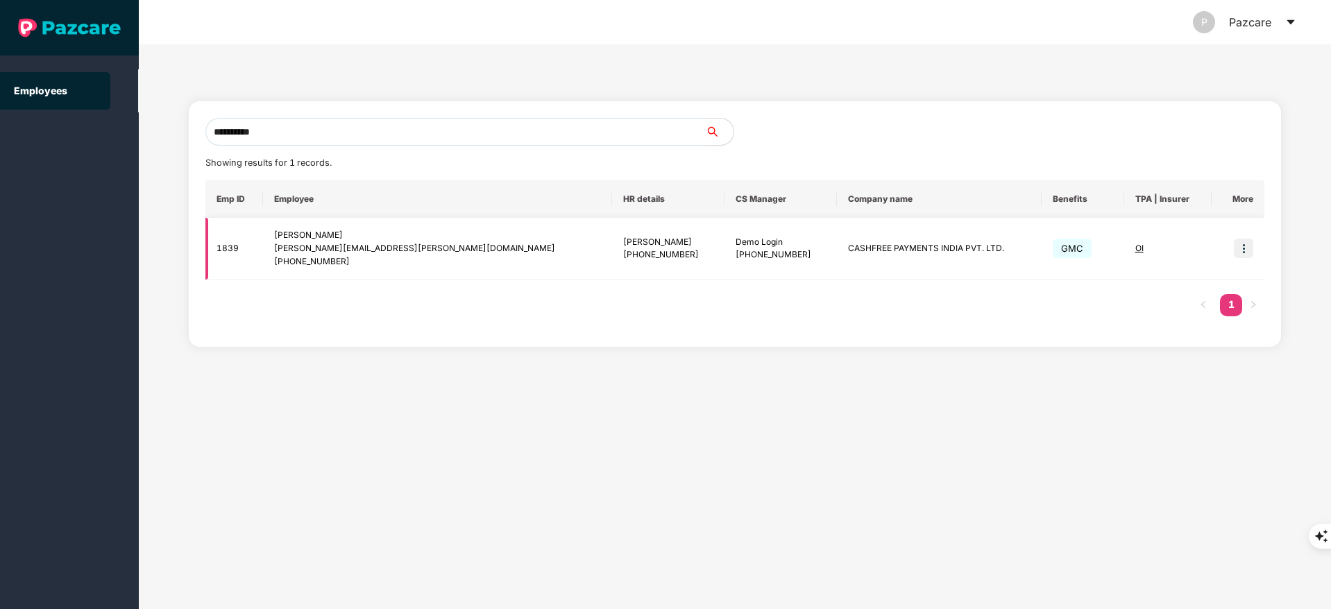
type input "**********"
drag, startPoint x: 1255, startPoint y: 240, endPoint x: 1241, endPoint y: 248, distance: 15.2
click at [1254, 241] on td at bounding box center [1238, 249] width 53 height 62
click at [1241, 248] on img at bounding box center [1243, 248] width 19 height 19
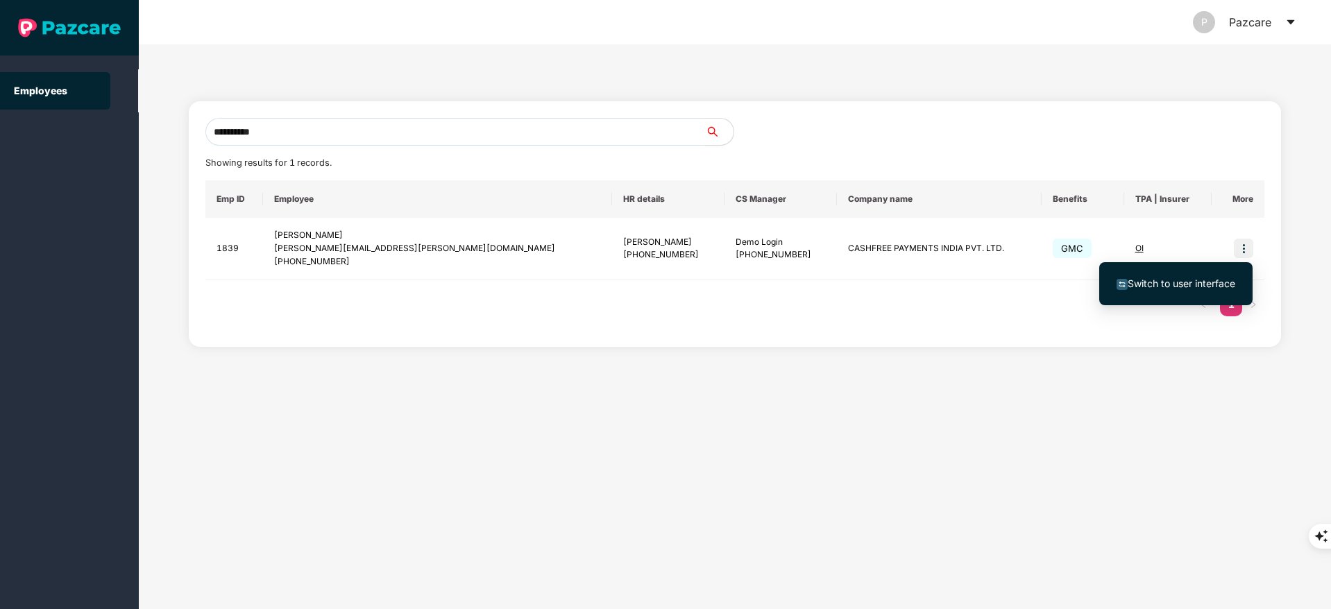
click at [1186, 295] on li "Switch to user interface" at bounding box center [1175, 283] width 153 height 29
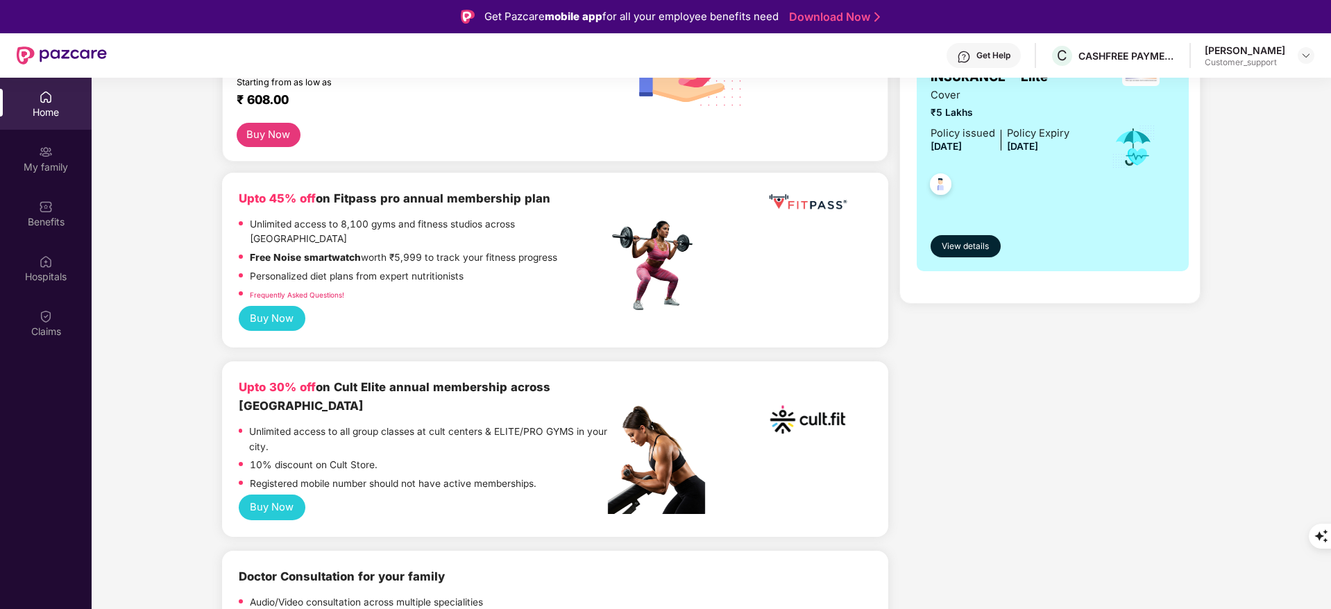
scroll to position [312, 0]
